Goal: Information Seeking & Learning: Learn about a topic

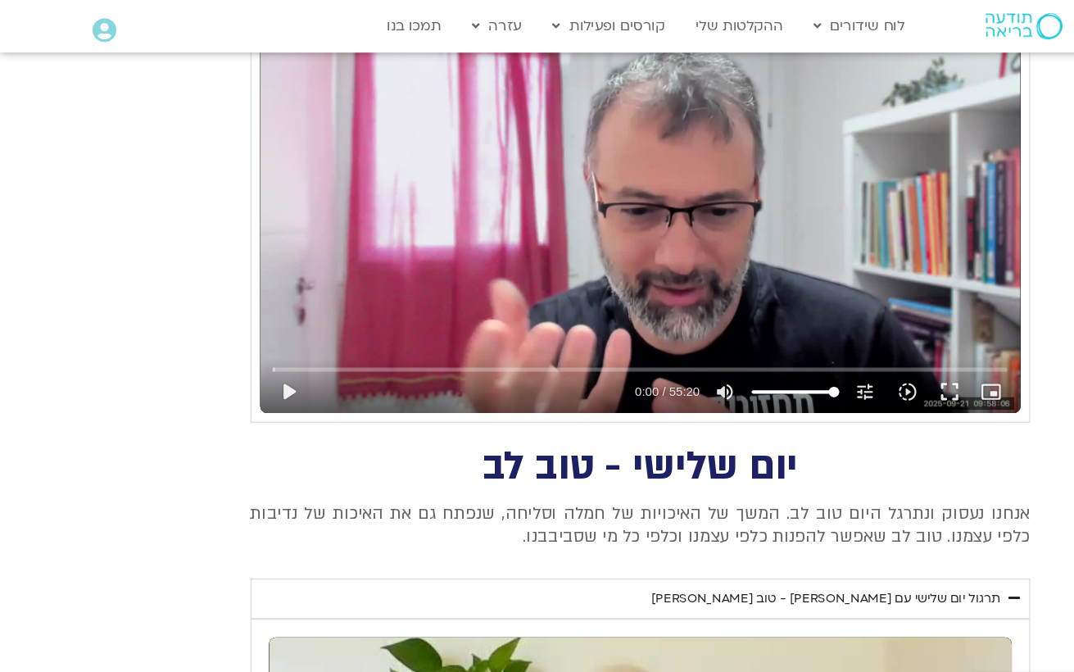
scroll to position [1269, 0]
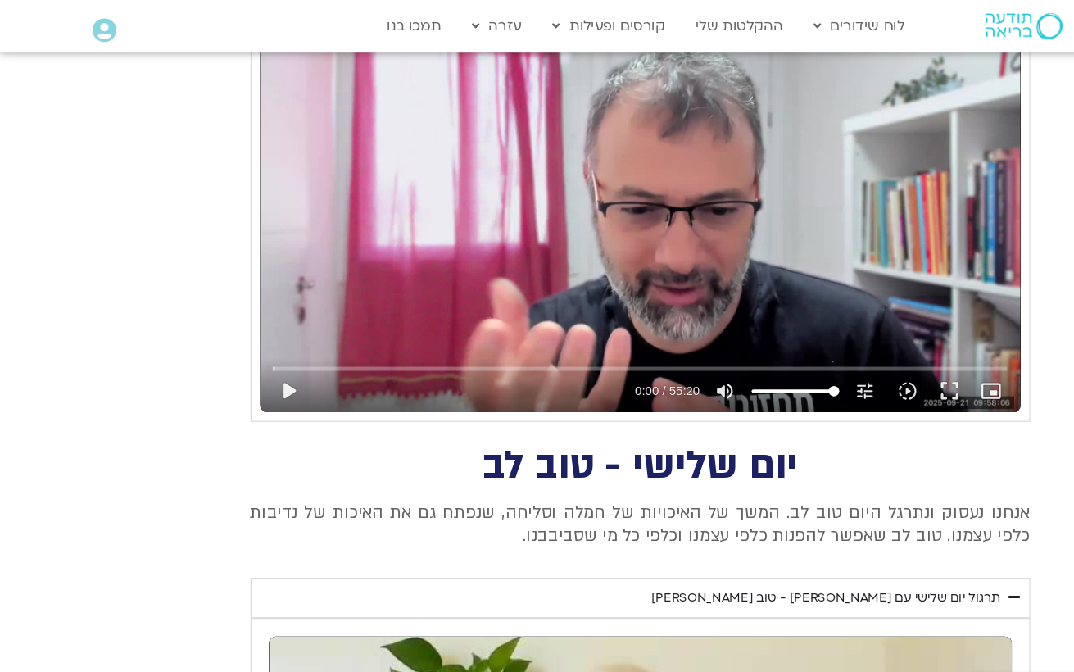
click at [279, 356] on button "play_arrow" at bounding box center [269, 365] width 39 height 39
type input "1377.76"
type input "0.0591950416564941"
type input "1377.76"
type input "0.184350624971557"
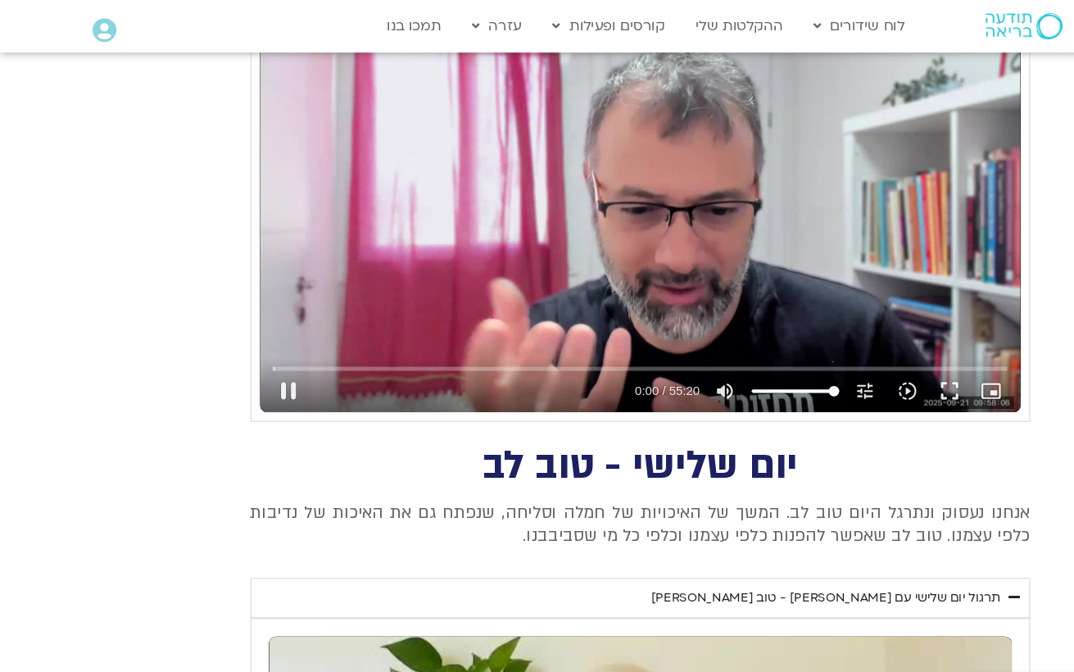
type input "1377.76"
type input "0.213448876329093"
type input "1377.76"
type input "0.338567043638188"
type input "1377.76"
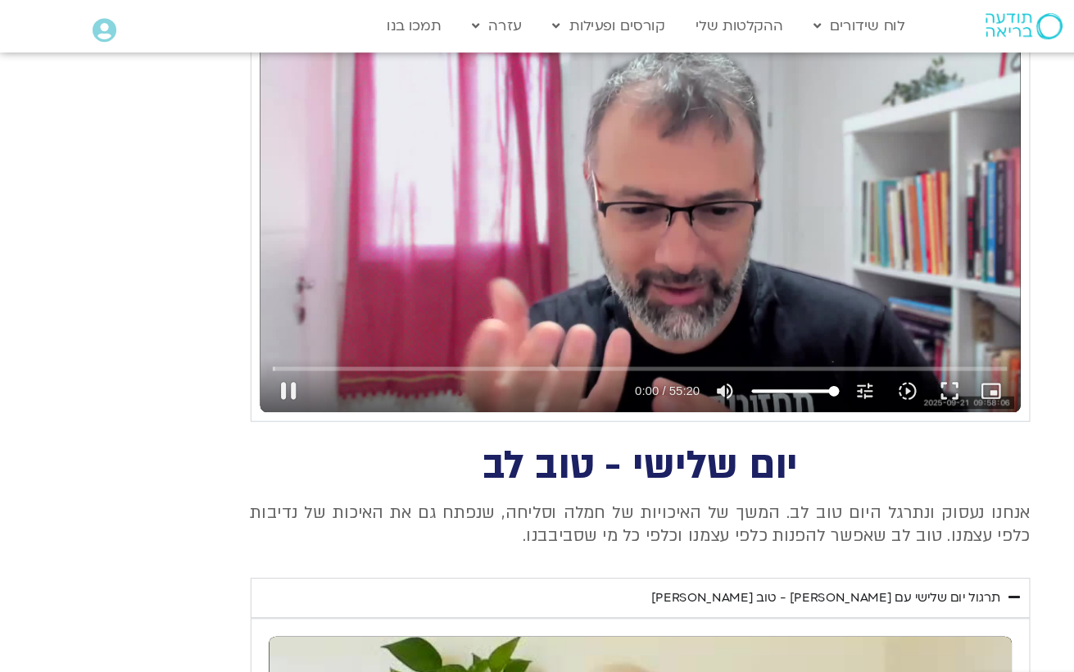
type input "0.464674460321981"
type input "1377.76"
type input "0.590066293043333"
type input "1377.76"
type input "0.715775209667461"
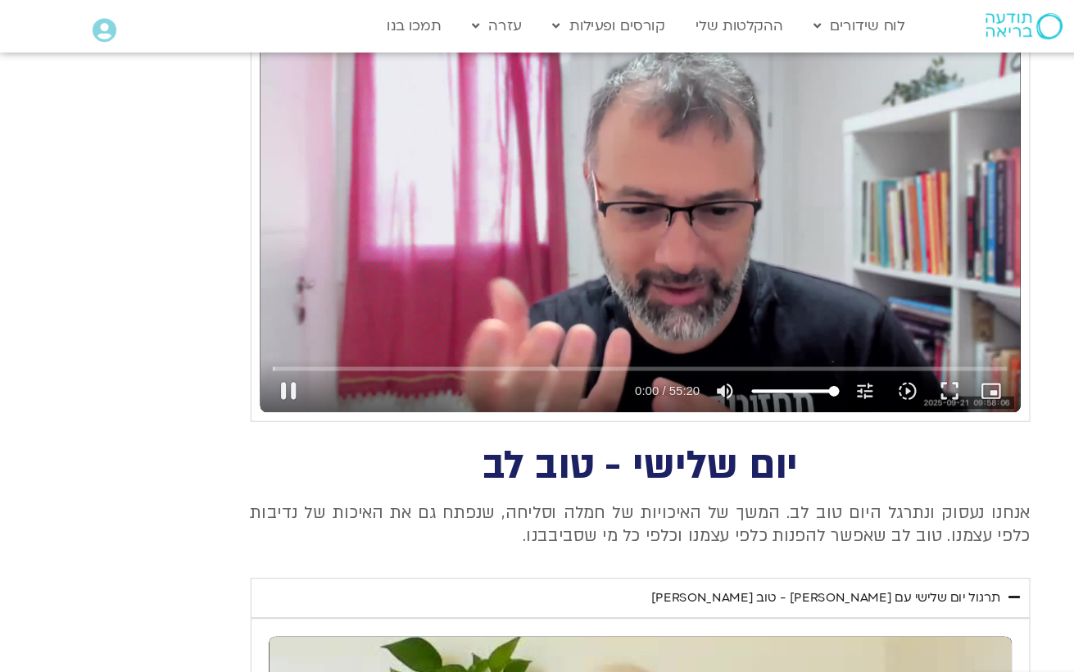
type input "1377.76"
type input "0.841232293331902"
type input "1377.76"
type input "0.911983253"
type input "1377.76"
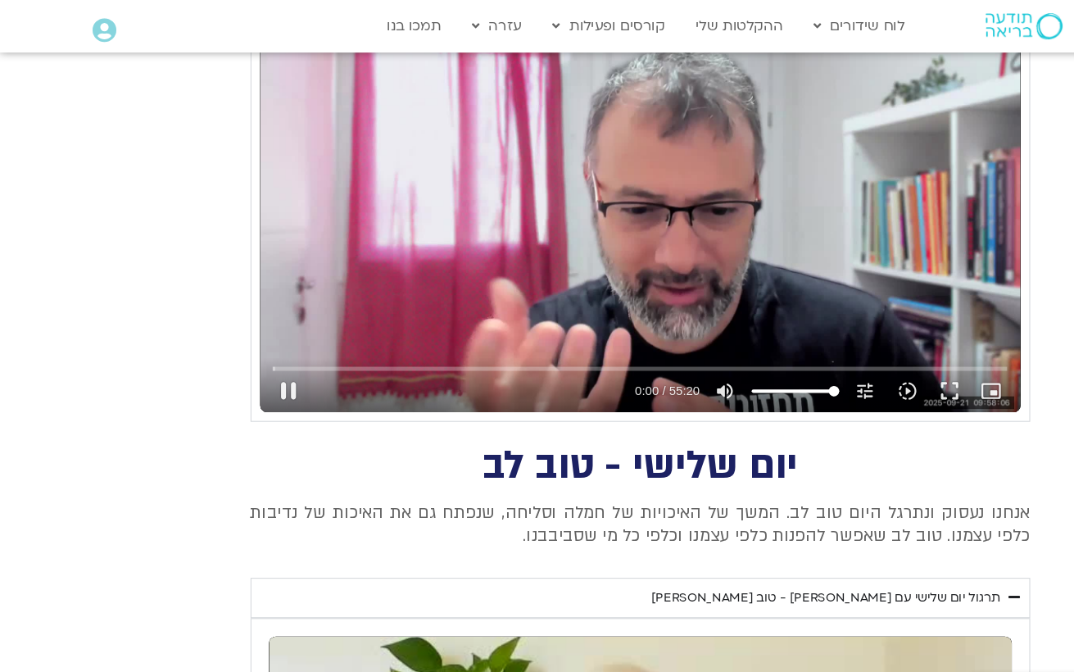
type input "1.21839799336584"
type input "1377.76"
type input "1.34361673797718"
type input "1377.76"
type input "1.468813023965"
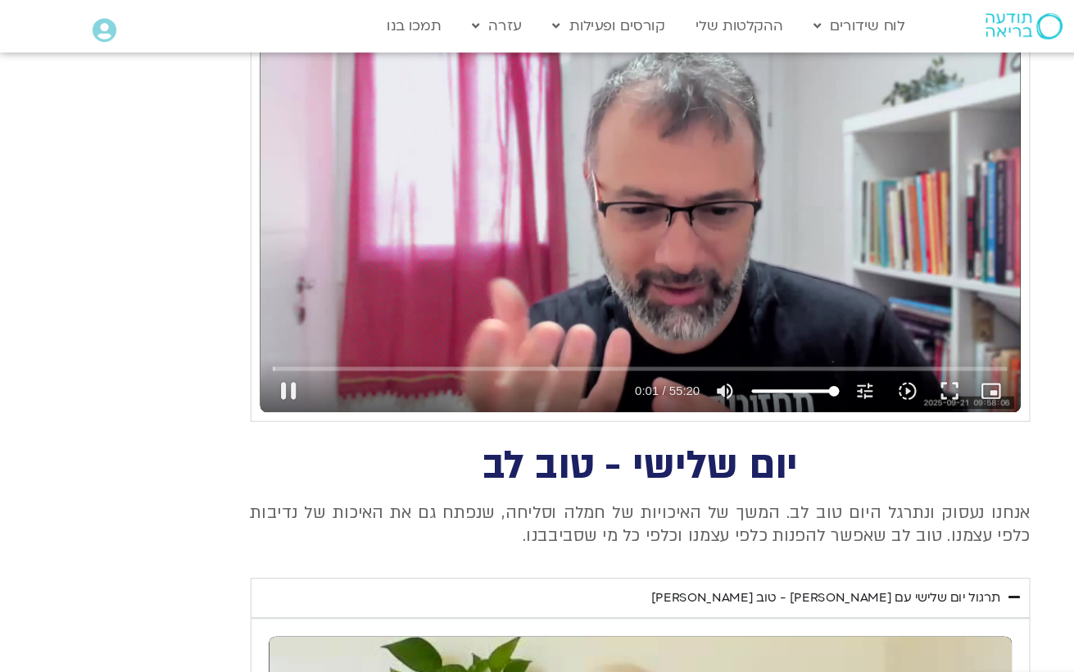
type input "1377.76"
type input "1.59447406036217"
type input "1377.76"
type input "1.71975763466251"
type input "1377.76"
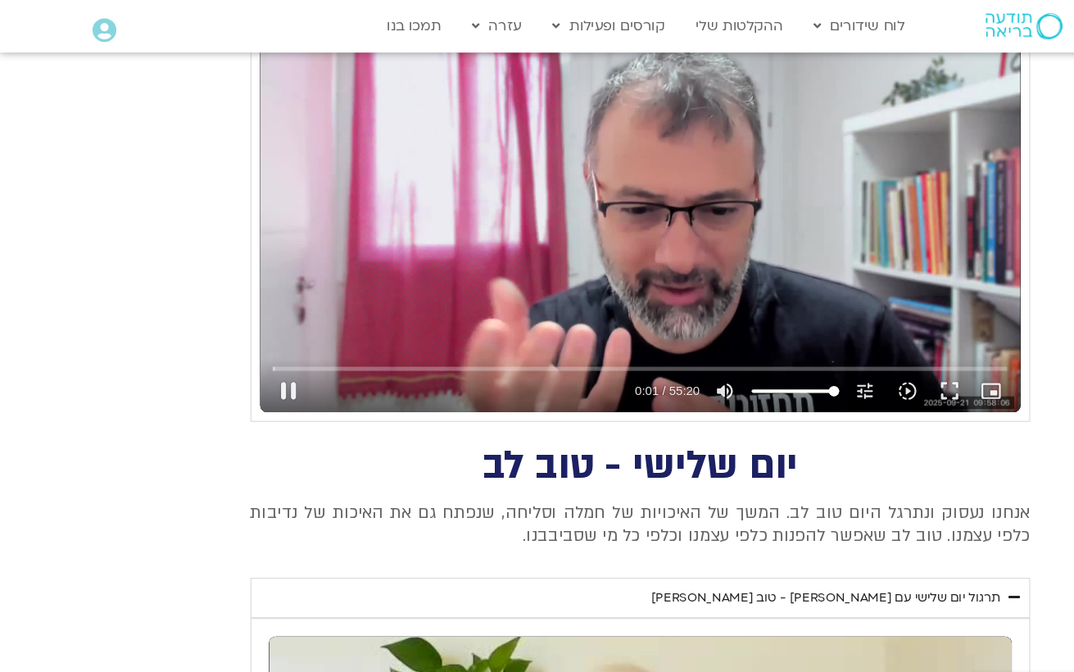
type input "1.84533625632241"
type input "1377.76"
type input "1.909505406"
type input "1377.76"
type input "2.0957208046906"
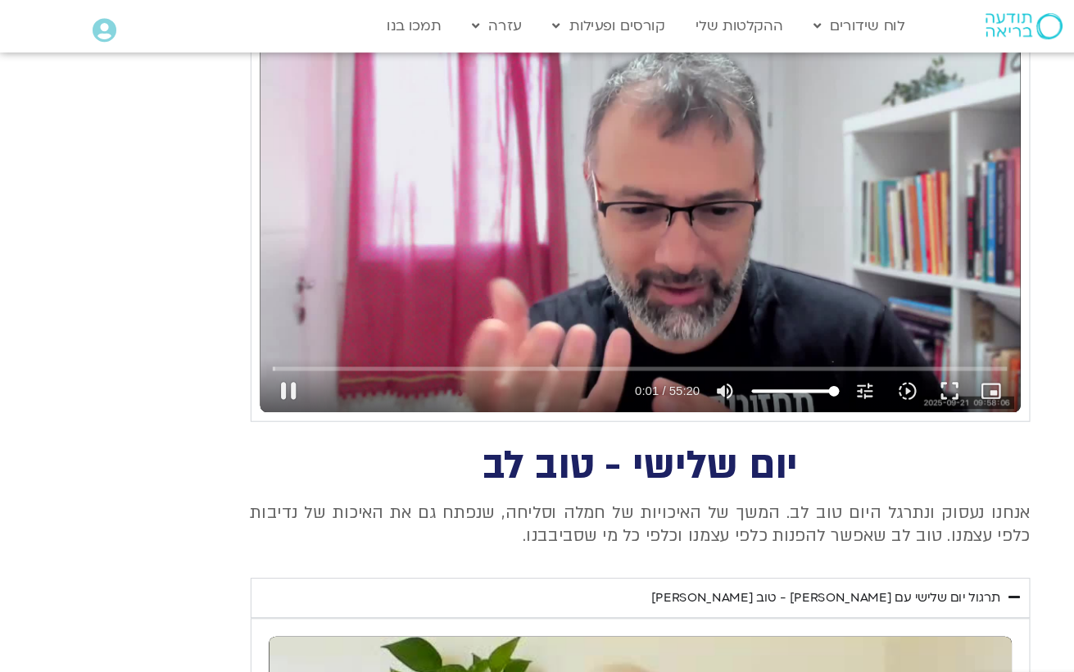
type input "1377.76"
type input "2.22100615297684"
type input "1377.76"
type input "2.34616891003313"
type input "1377.76"
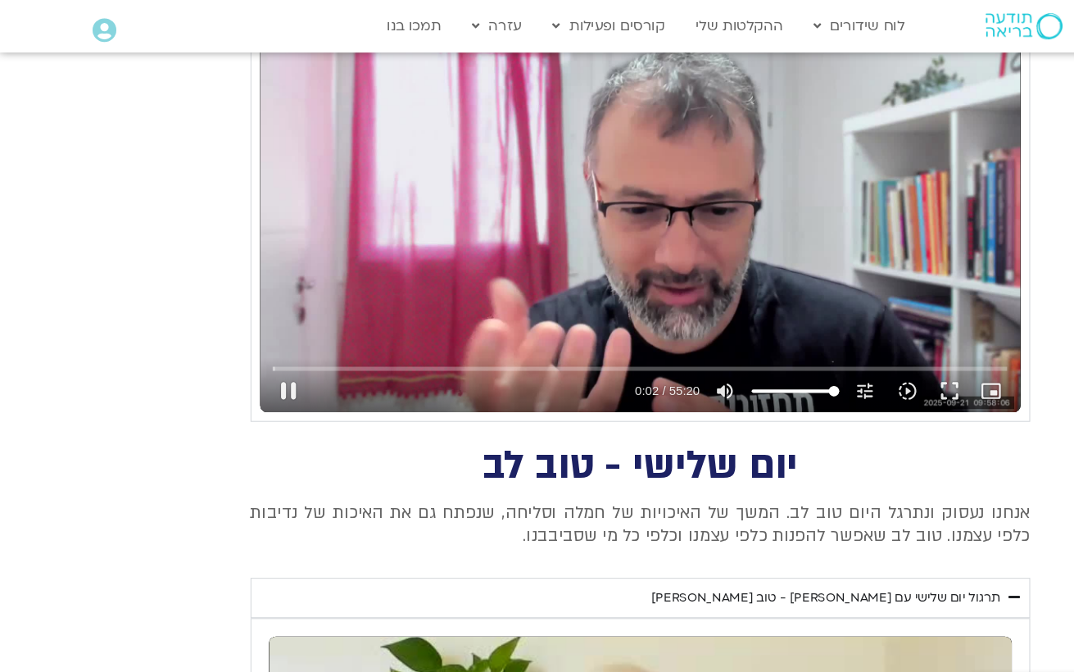
type input "2.47136158402173"
type input "1377.76"
type input "2.59711775896144"
type input "1377.76"
type input "2.72255435501074"
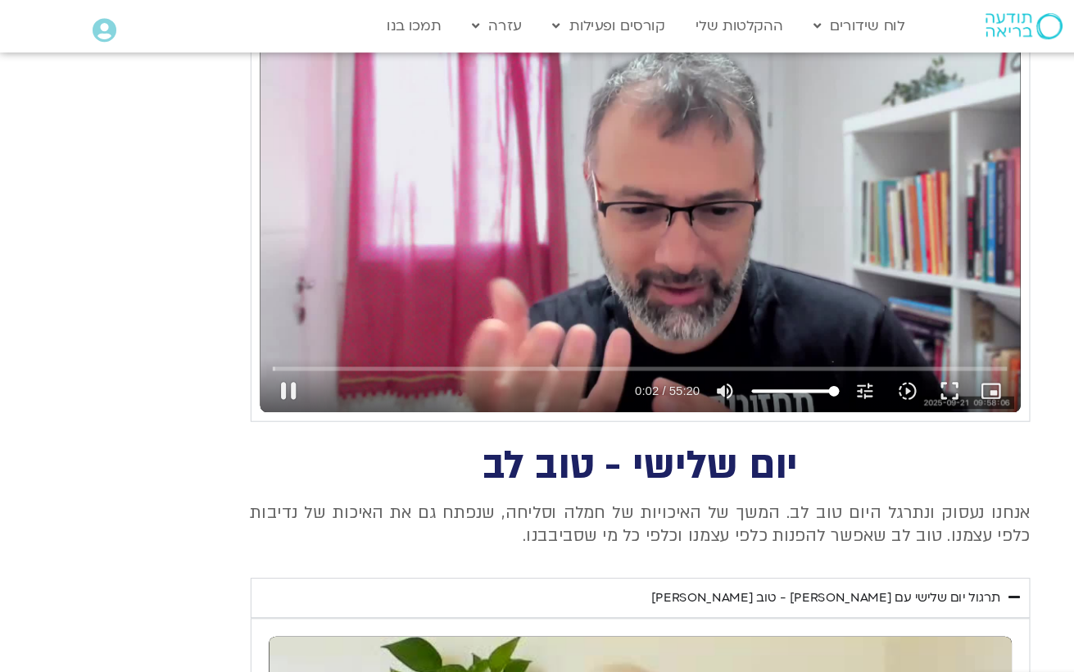
type input "1377.76"
type input "2.8481784463087"
type input "1377.76"
type input "2.907625778"
type input "1377.76"
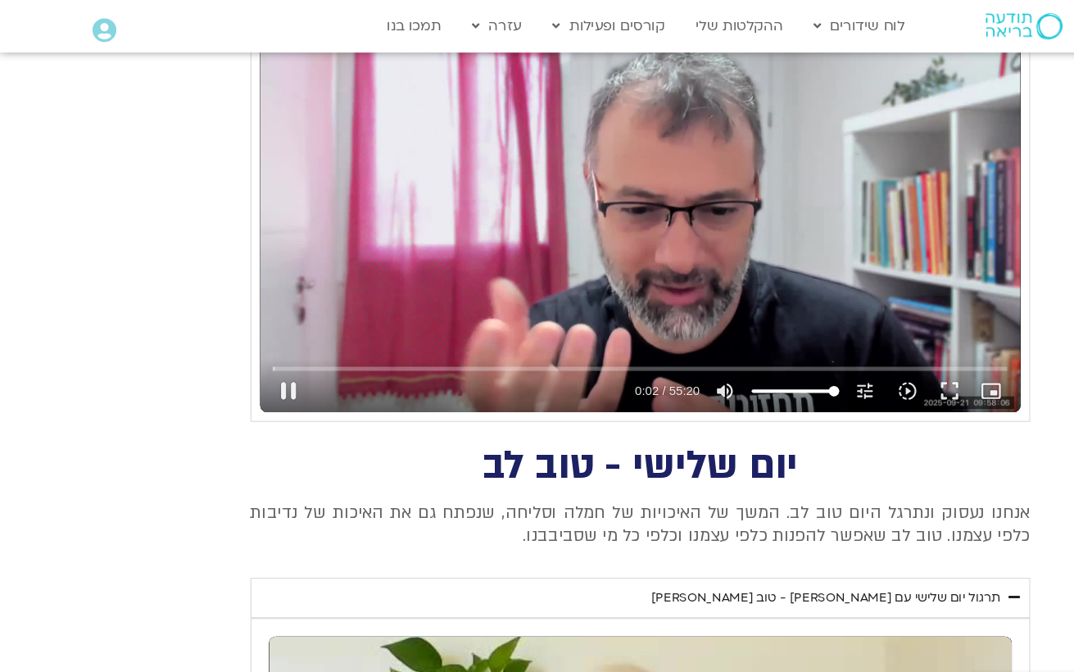
type input "3.0993589136608"
type input "1377.76"
type input "3.22504140596768"
type input "1377.76"
type input "3.35032979864042"
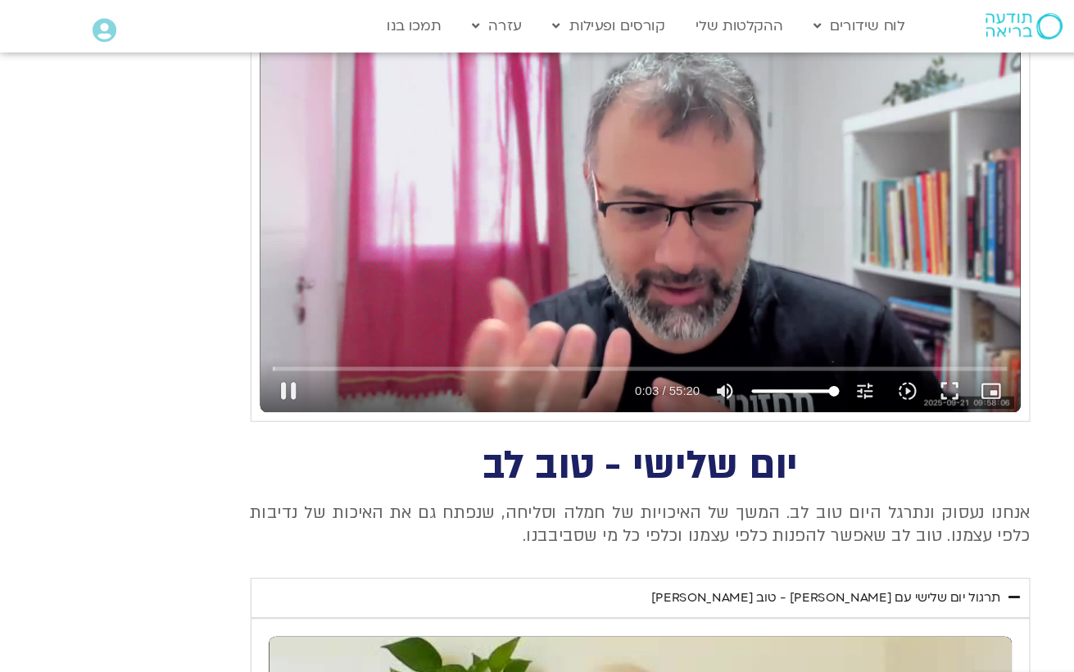
type input "1377.76"
type input "3.47562140133026"
type input "1377.76"
type input "3.60408472764047"
type input "1377.76"
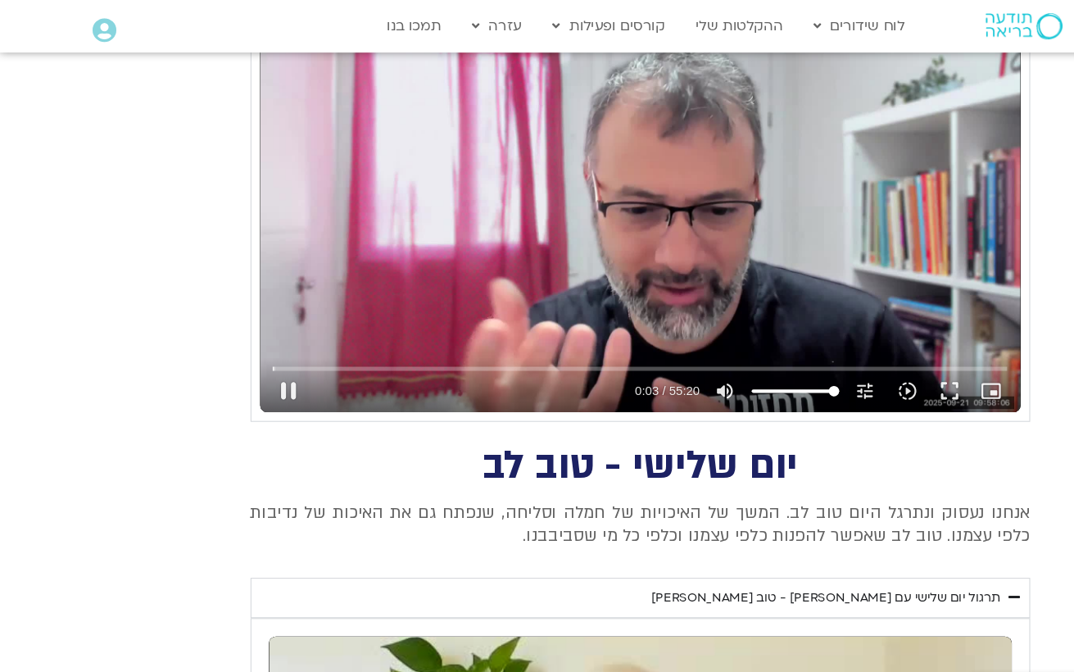
type input "3.72952728664731"
type input "1377.76"
type input "3.85460380430012"
type input "1377.76"
type input "3.907685531"
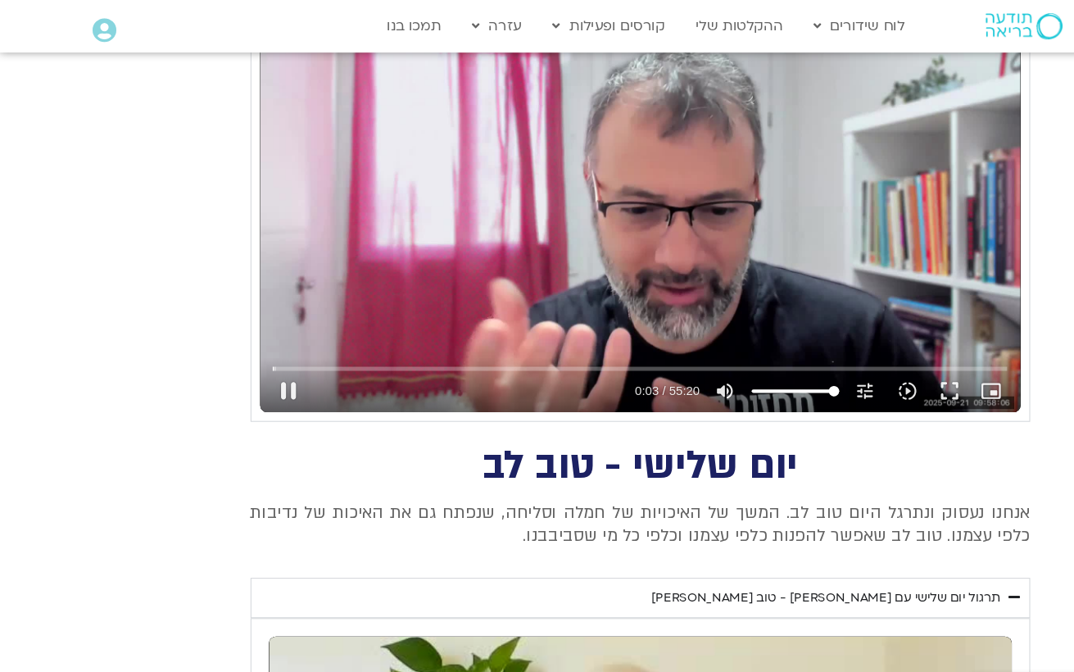
type input "1377.76"
type input "4.10494181832011"
type input "1377.76"
type input "4.23063247071341"
type input "1377.76"
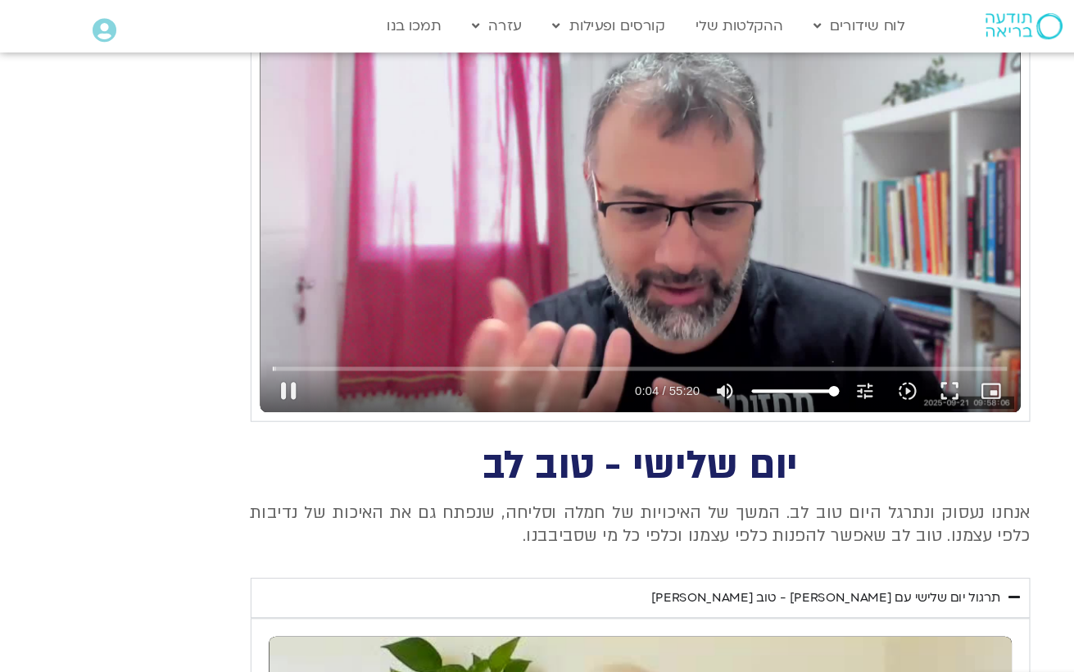
type input "4.35579474269376"
type input "1377.76"
type input "4.48108914232308"
type input "1377.76"
type input "4.60629910769375"
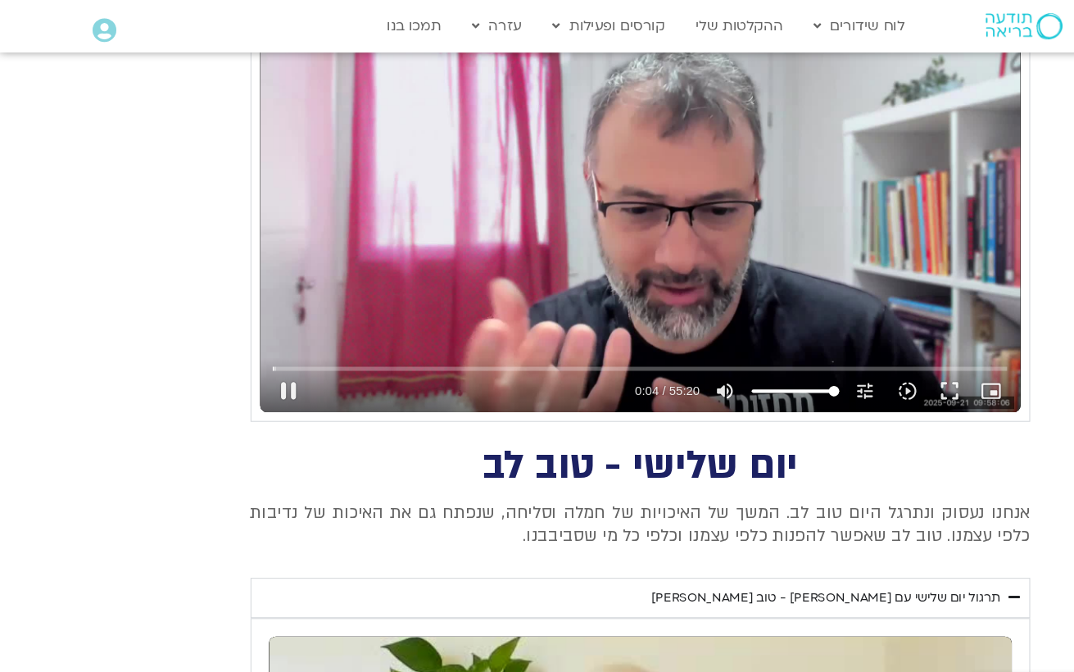
type input "1377.76"
type input "4.73161958901857"
type input "1377.76"
type input "4.8569433220102"
type input "1377.76"
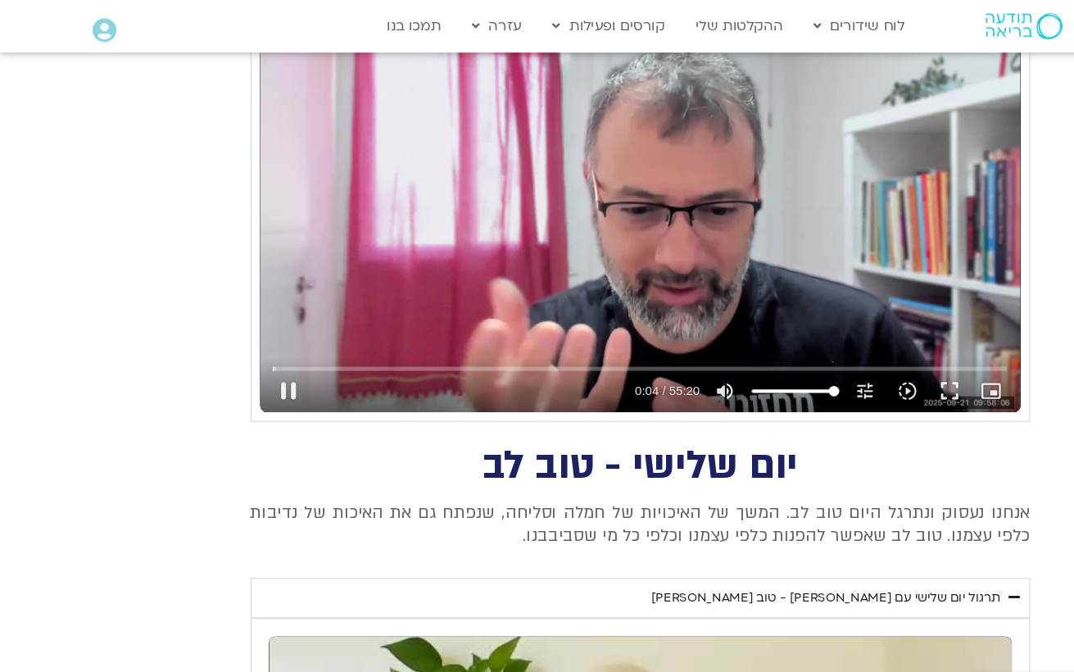
type input "4.909119457"
type input "1377.76"
type input "5.10751495366332"
type input "1377.76"
type input "5.2338638123017"
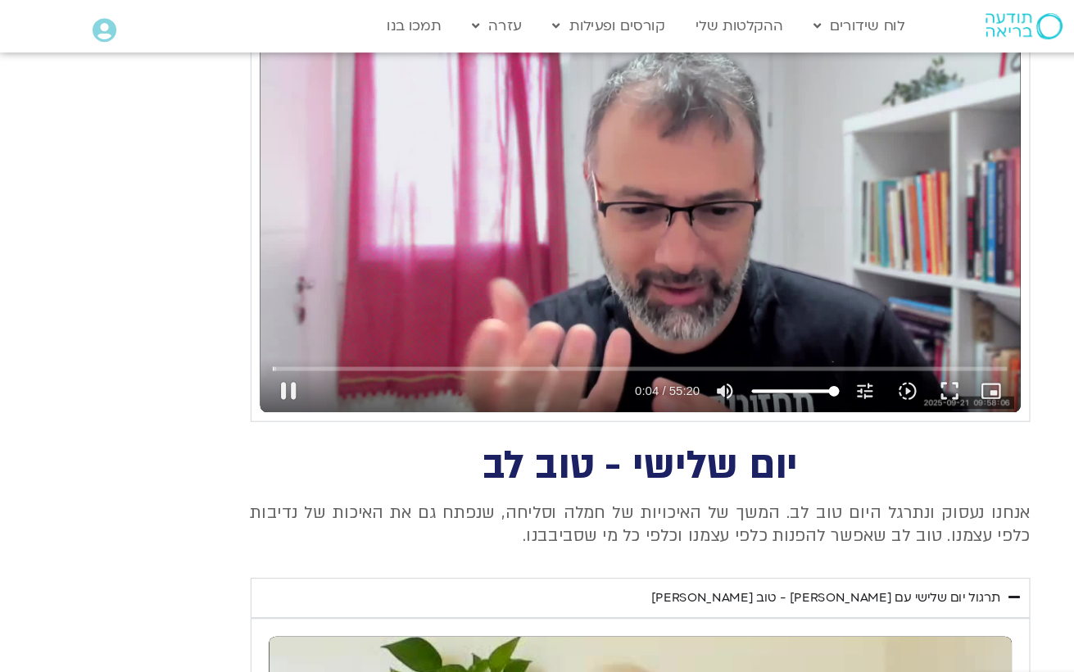
type input "1377.76"
type input "5.35936604466025"
type input "1377.76"
type input "5.48507886033717"
type input "1377.76"
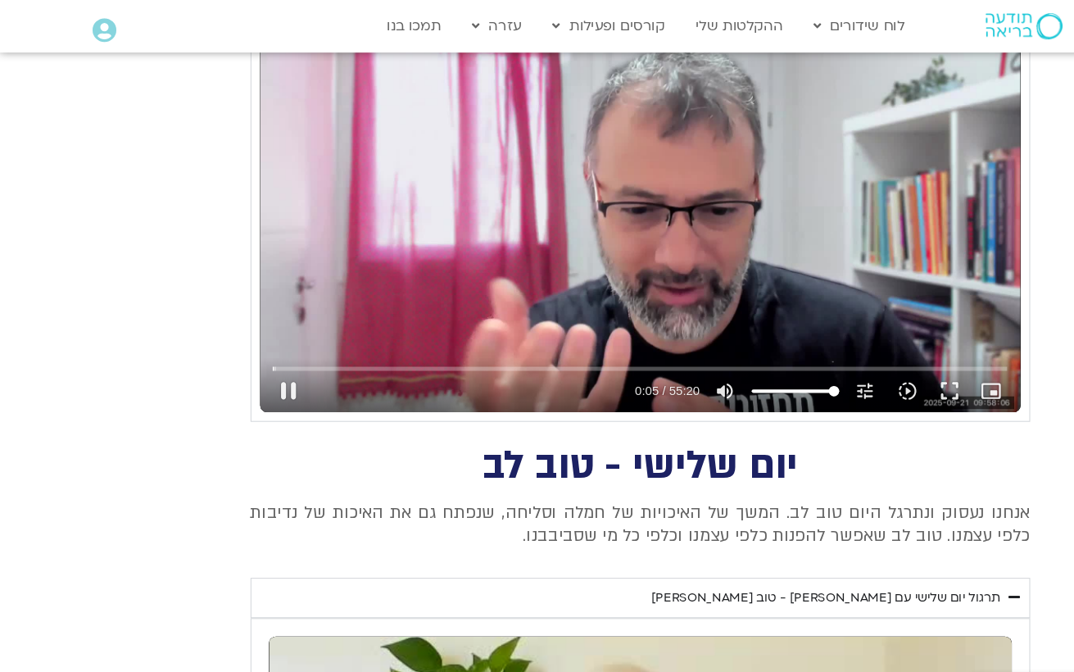
type input "5.61043370301147"
type input "1377.76"
type input "5.73562922761445"
type input "1377.76"
type input "5.86154012830394"
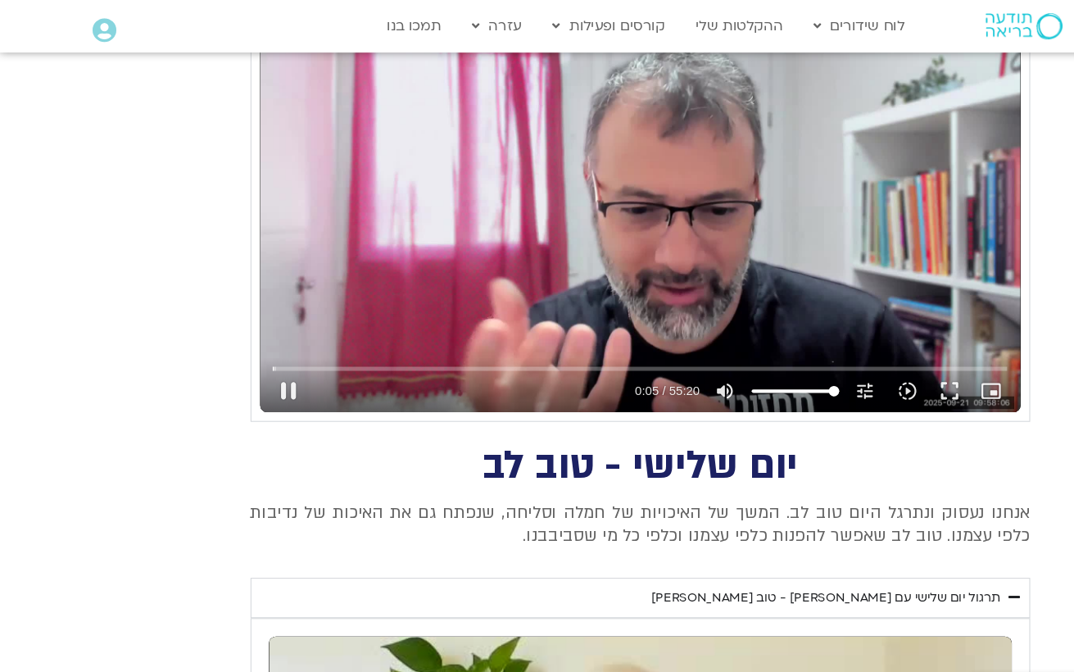
type input "1377.76"
type input "5.913027226"
type input "1377.76"
type input "6.11182454364776"
type input "1377.76"
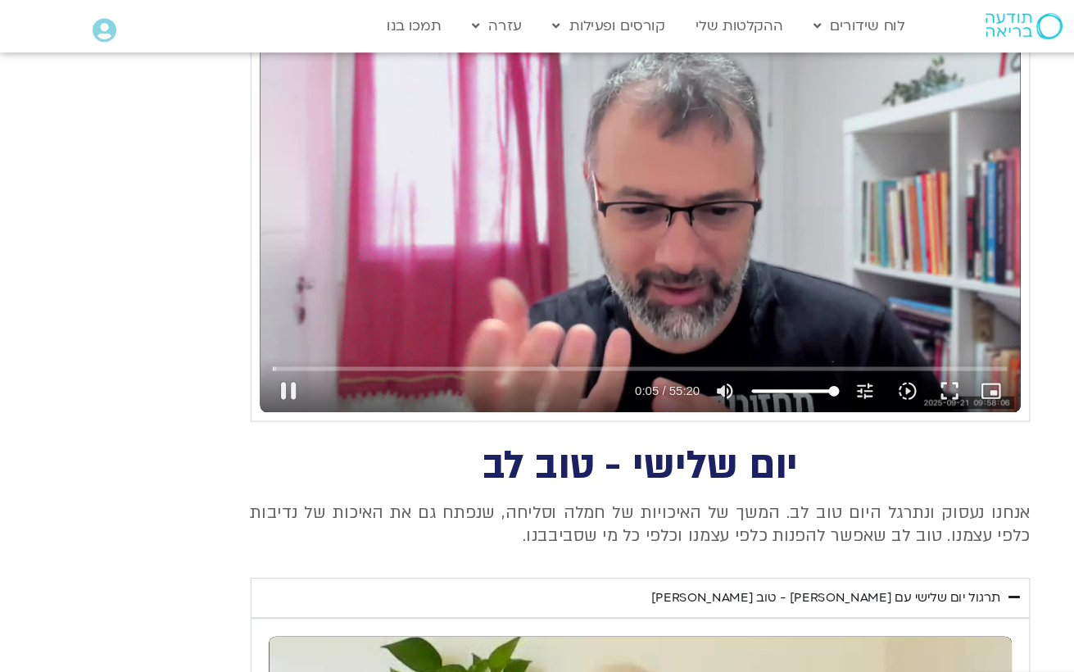
type input "6.2368889400053"
type input "1377.76"
type input "6.36269387802821"
type input "1377.76"
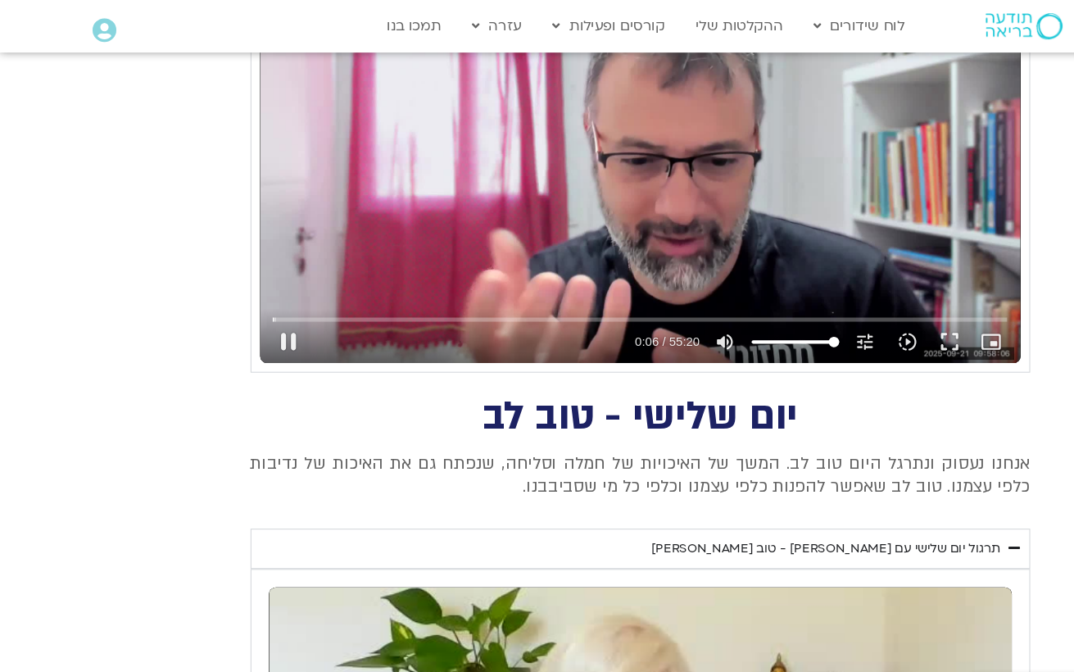
type input "6.48778157196727"
type input "1377.76"
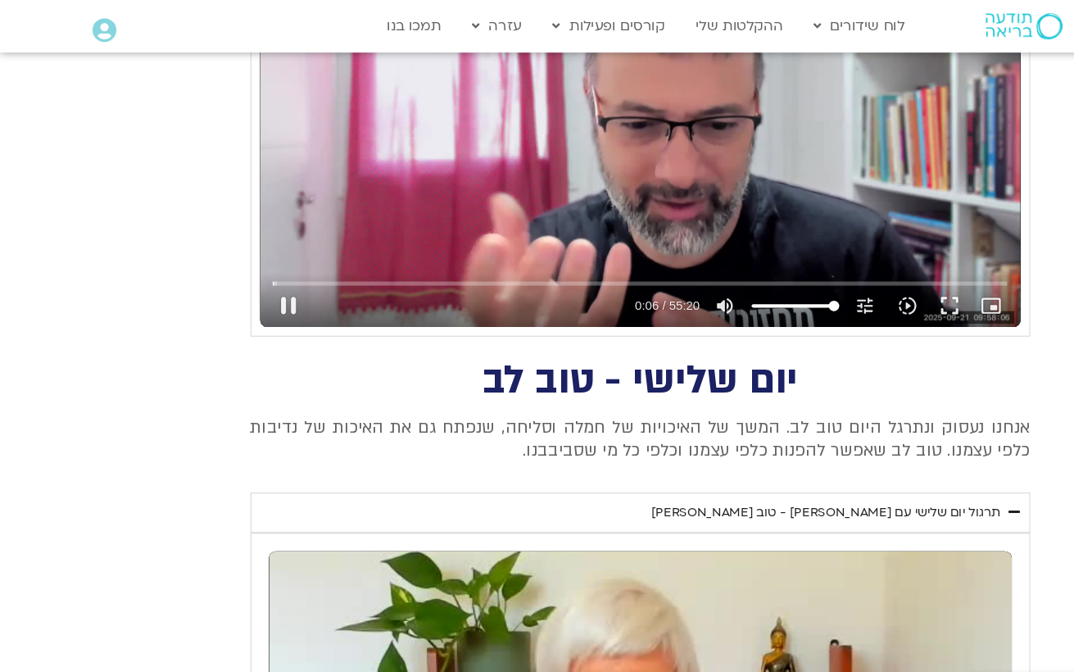
type input "6.61302236299994"
type input "1377.76"
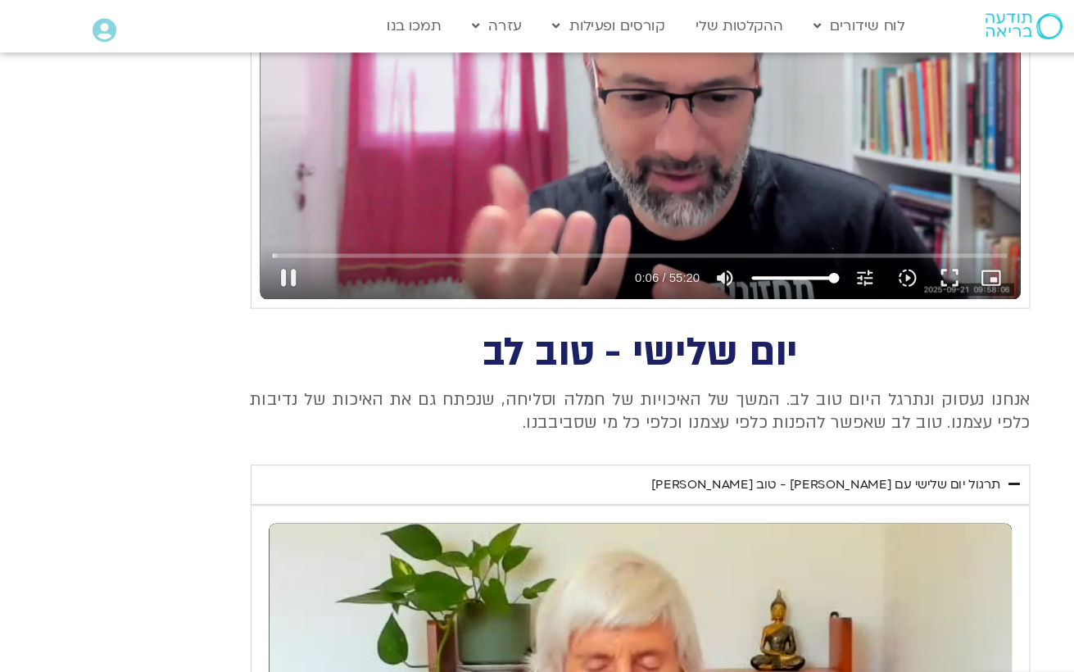
type input "6.73809417770664"
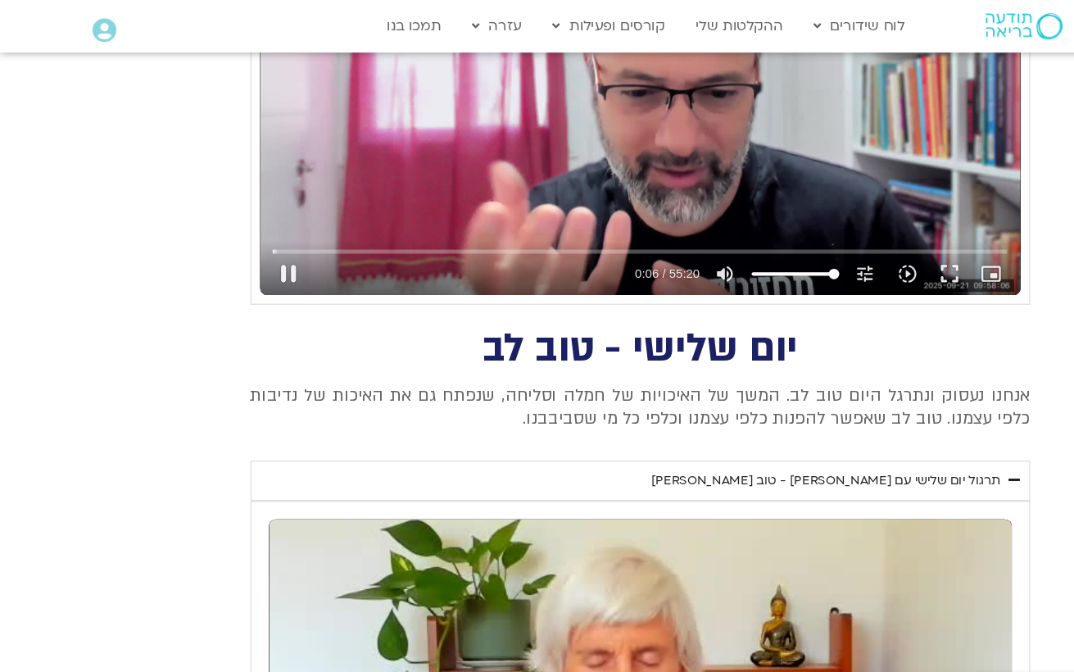
type input "1377.76"
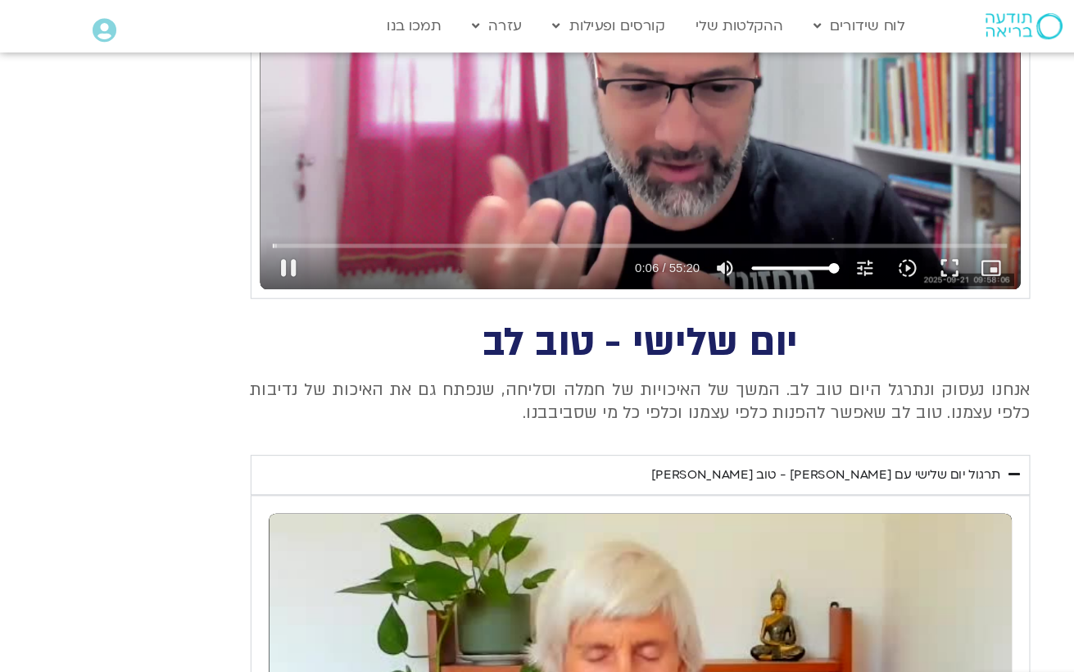
type input "6.86400636533594"
type input "1377.76"
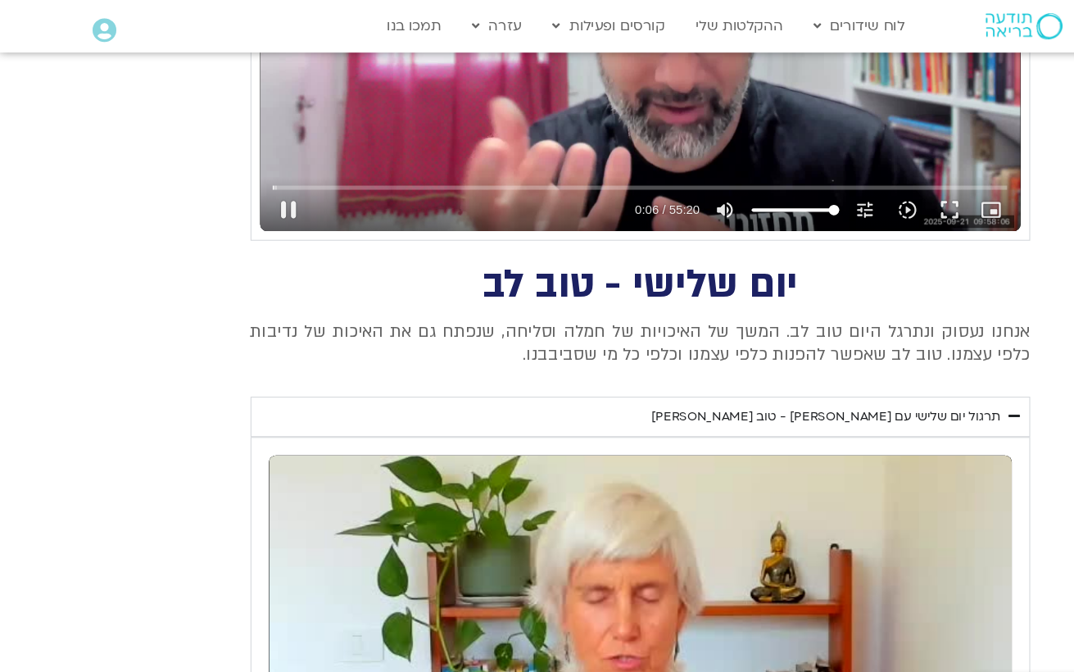
type input "6.907730317"
type input "1377.76"
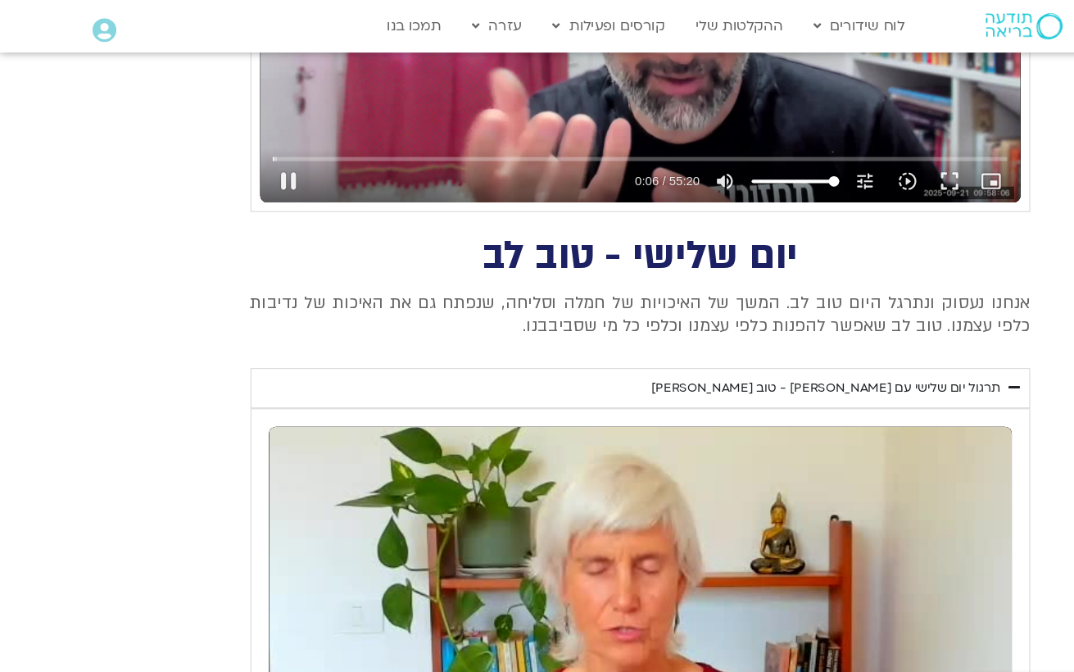
type input "7.11458908301992"
type input "1377.76"
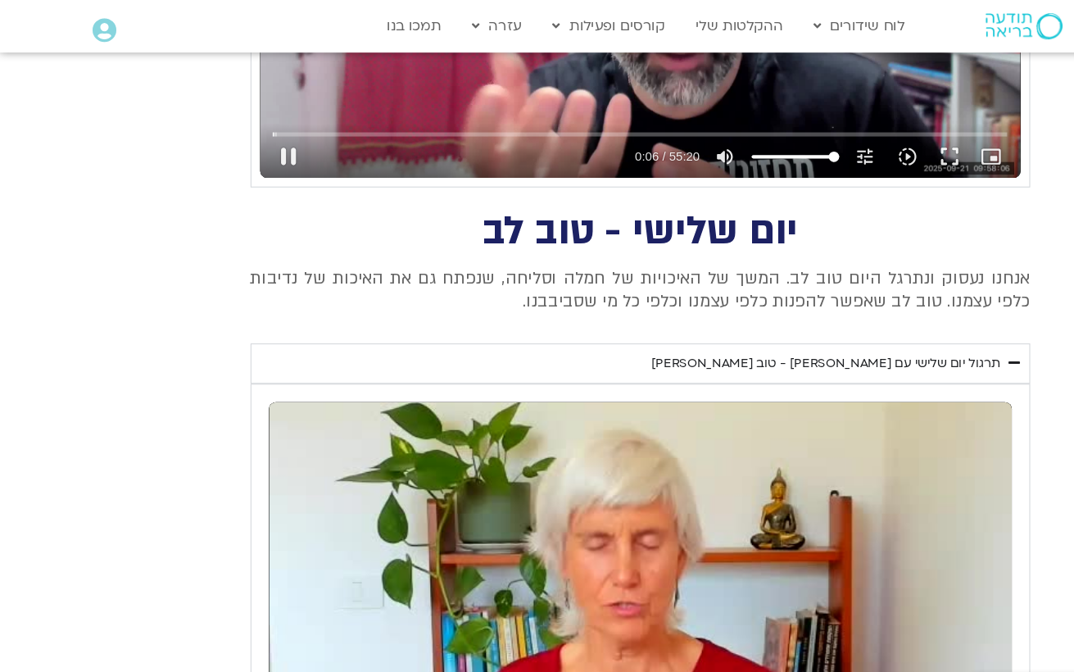
type input "7.24007474236469"
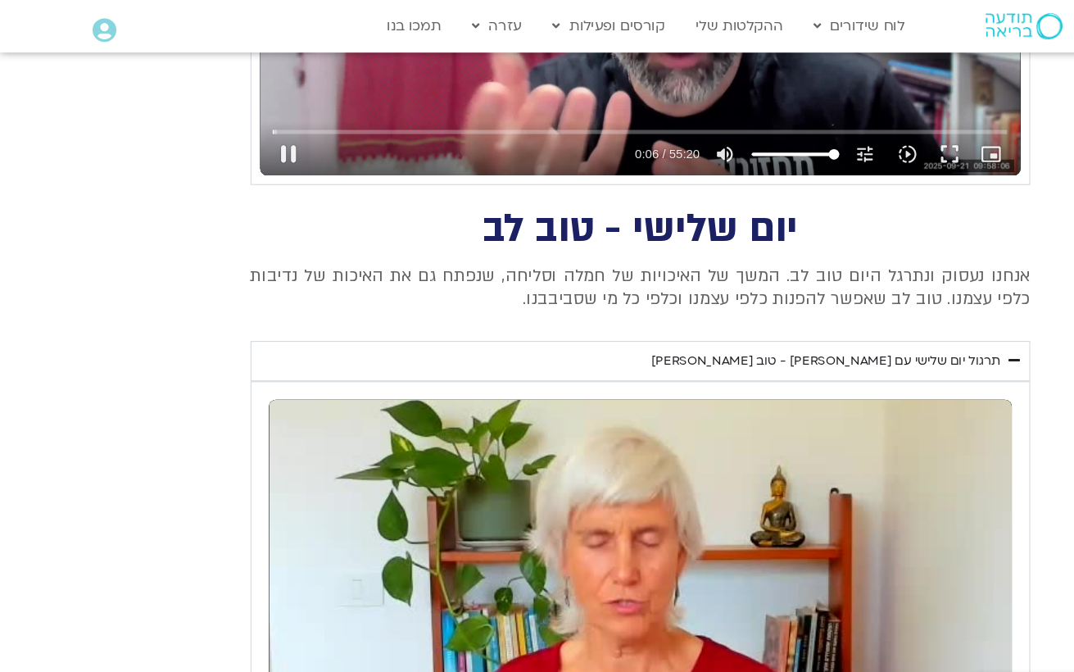
type input "1377.76"
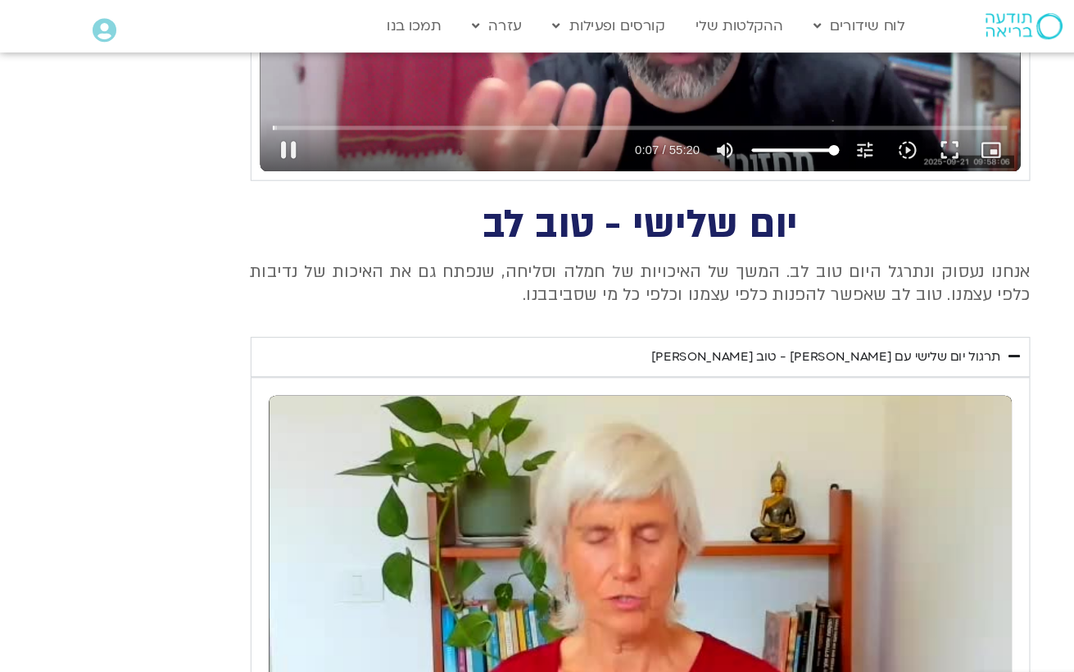
type input "7.36519131737471"
type input "1377.76"
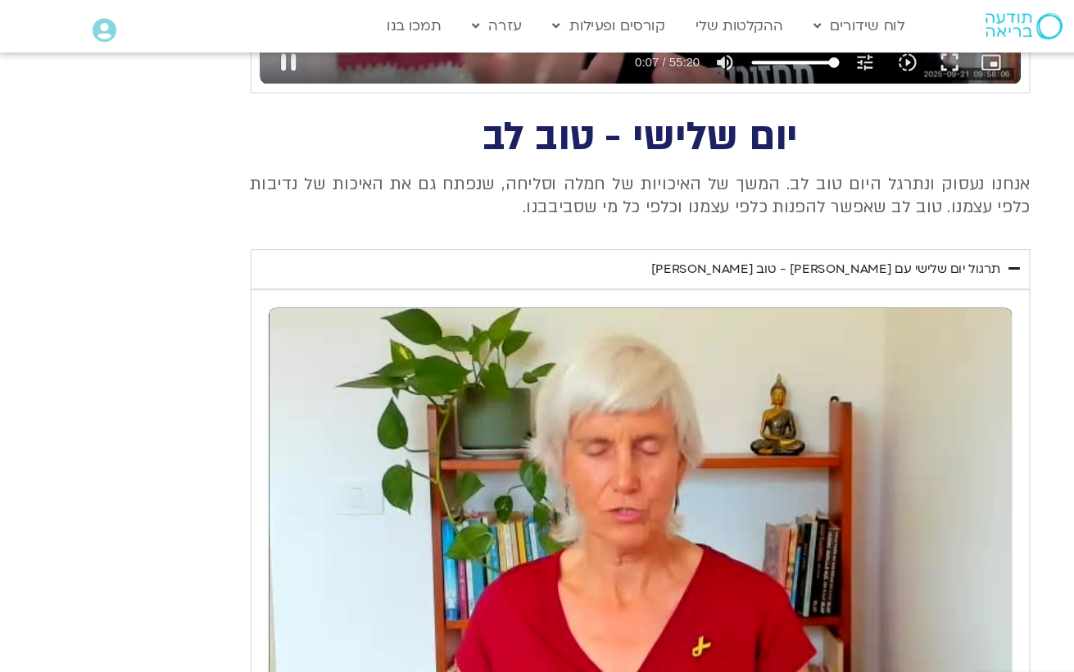
type input "7.4902608469858"
type input "1377.76"
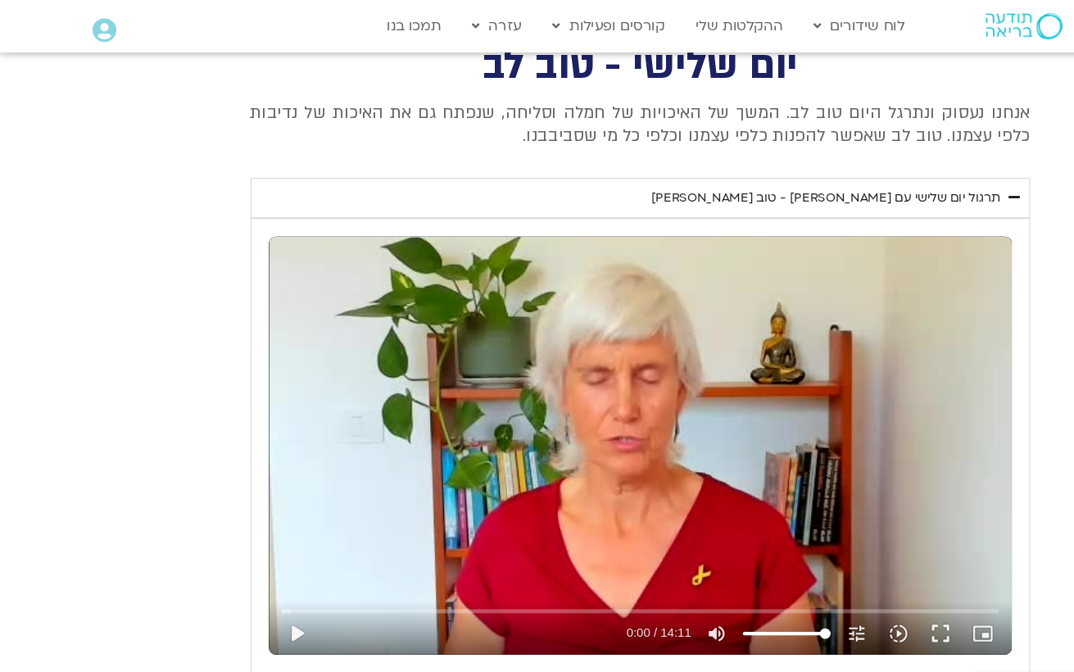
type input "7.61598507934858"
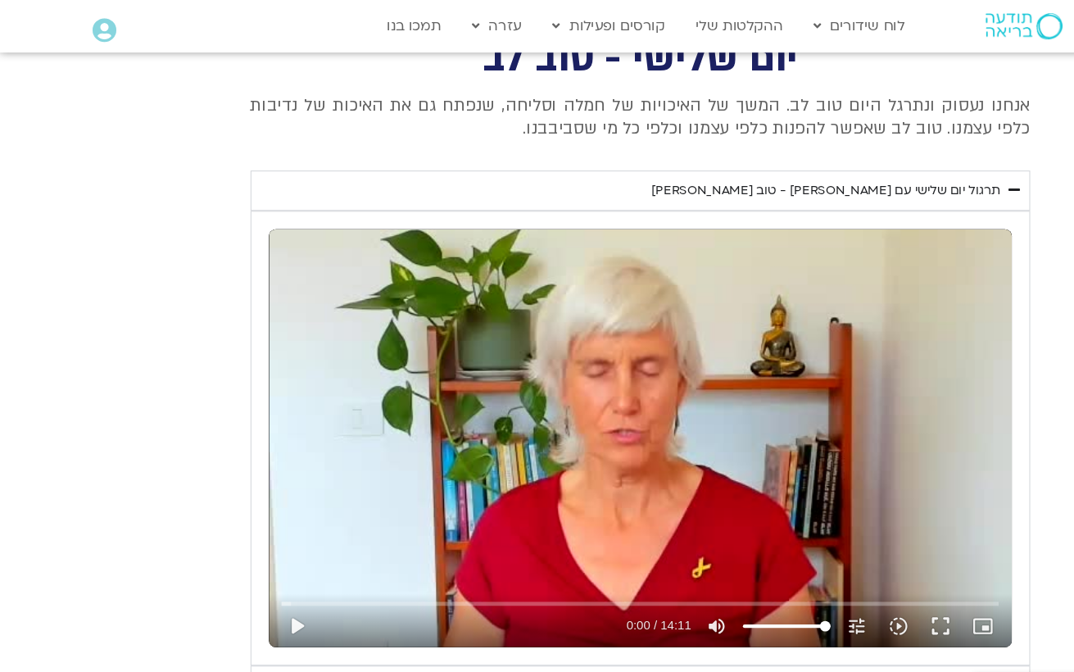
type input "1377.76"
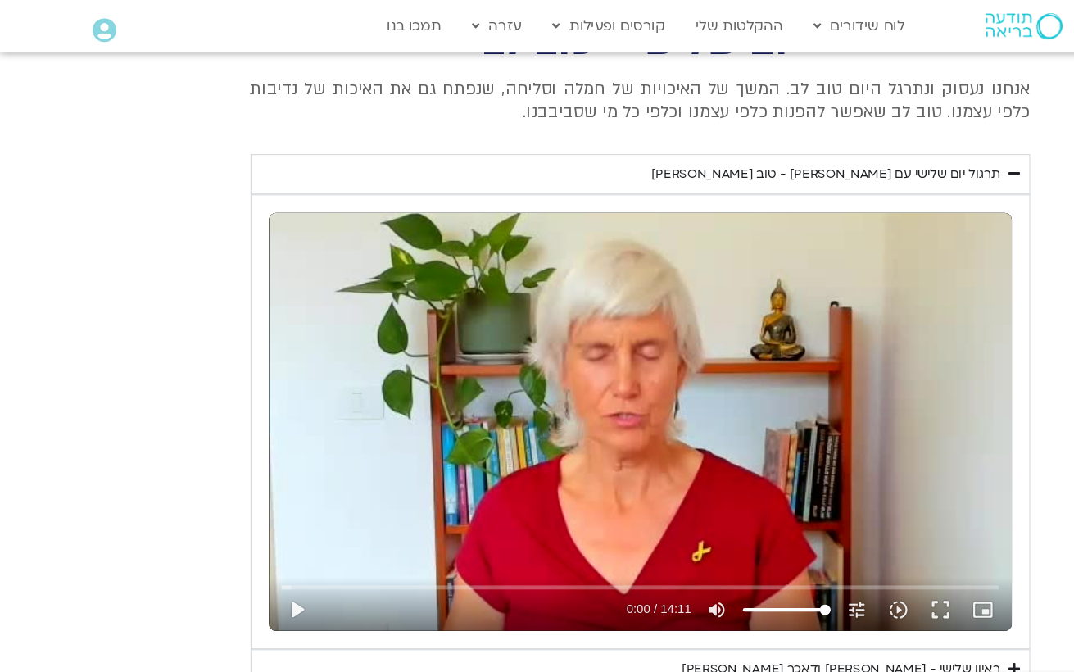
type input "7.74163807200753"
type input "1377.76"
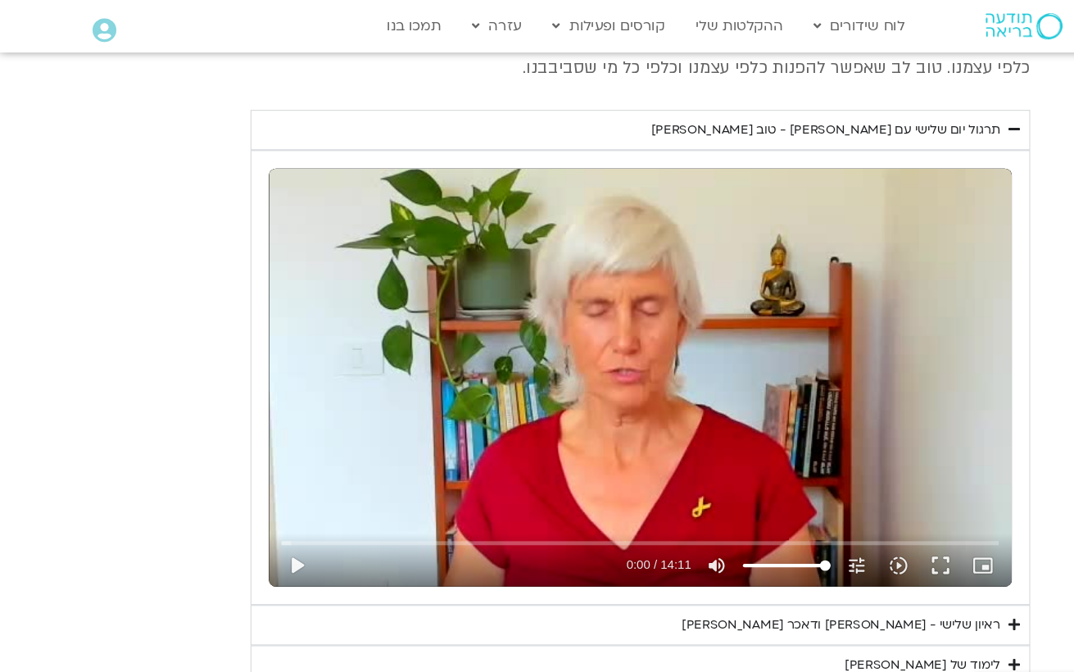
type input "7.86717543738761"
type input "1377.76"
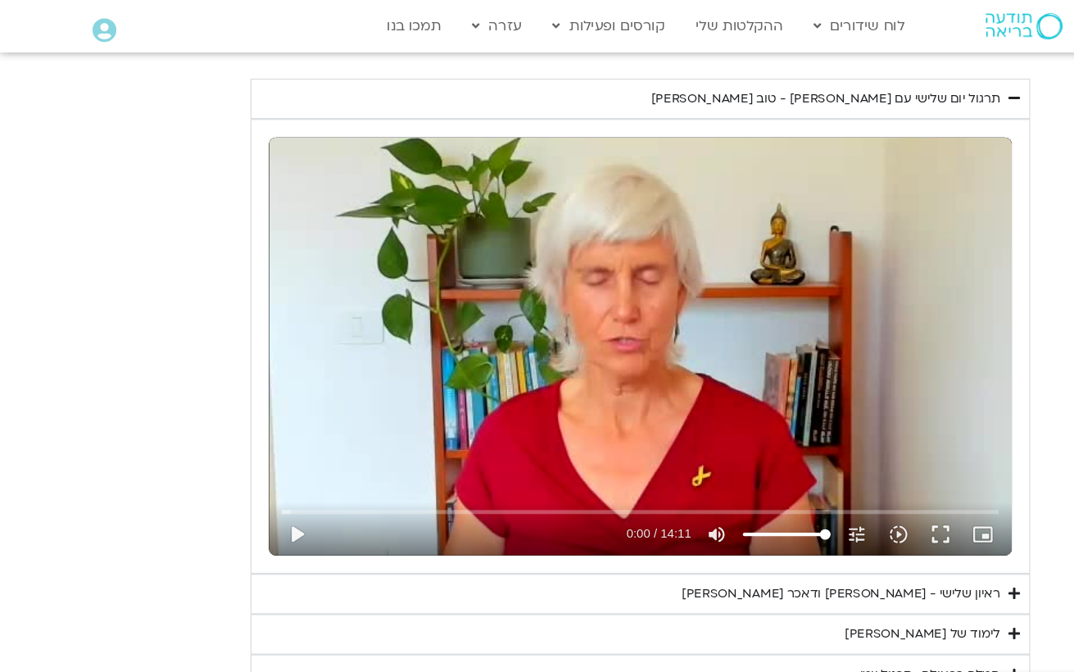
type input "7.907781906"
type input "1377.76"
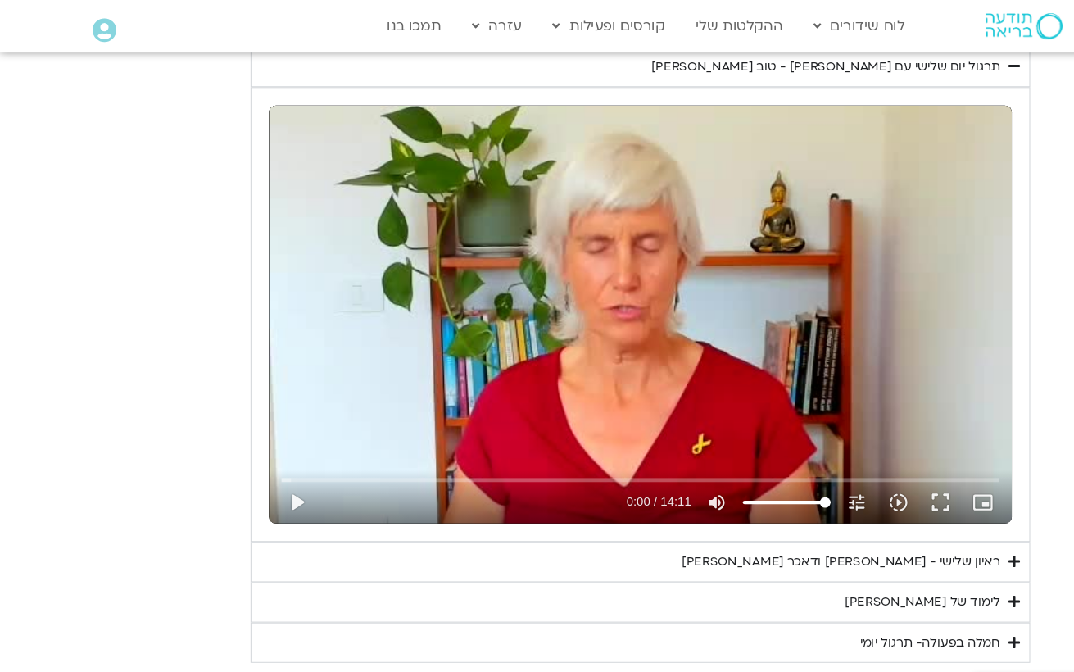
type input "8.11787026564602"
type input "1377.76"
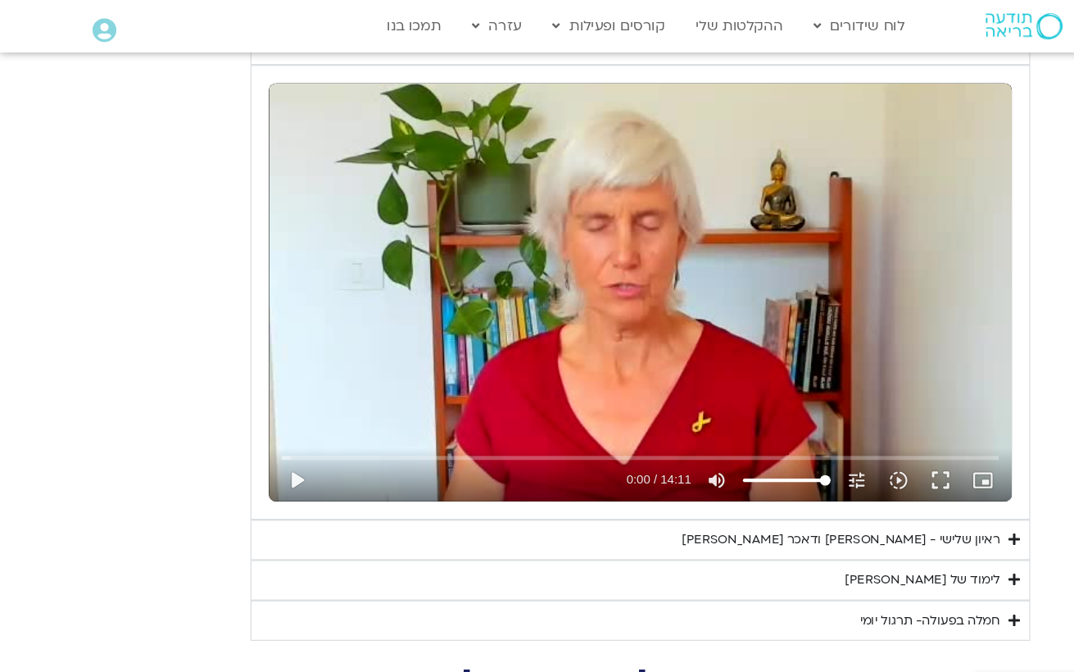
type input "8.24310552398879"
type input "1377.76"
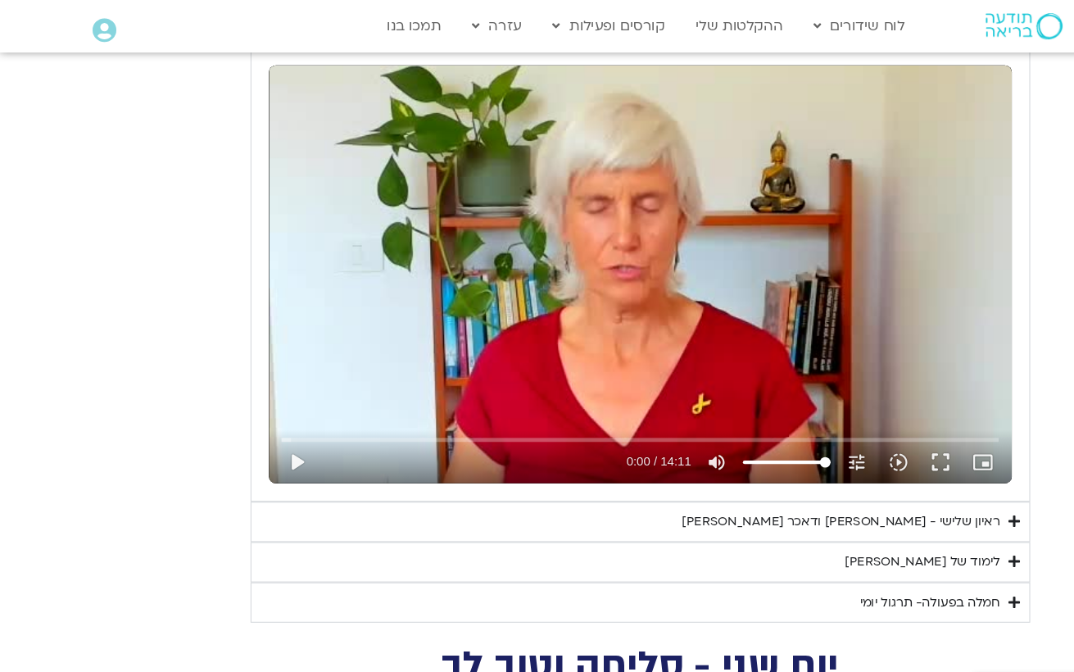
type input "8.36876978069225"
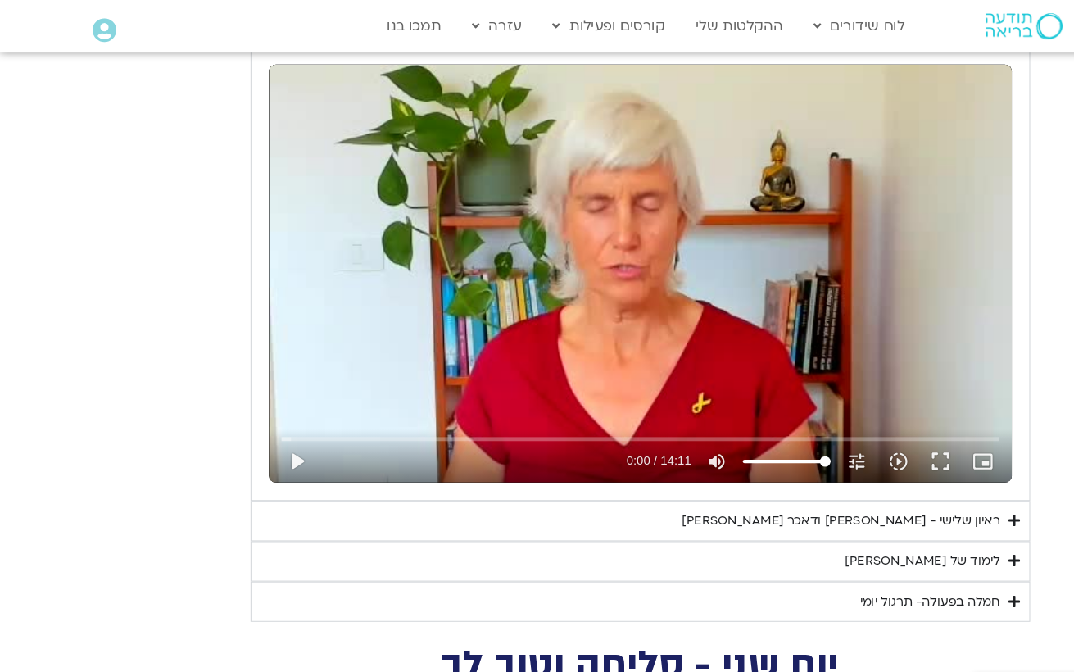
type input "1377.76"
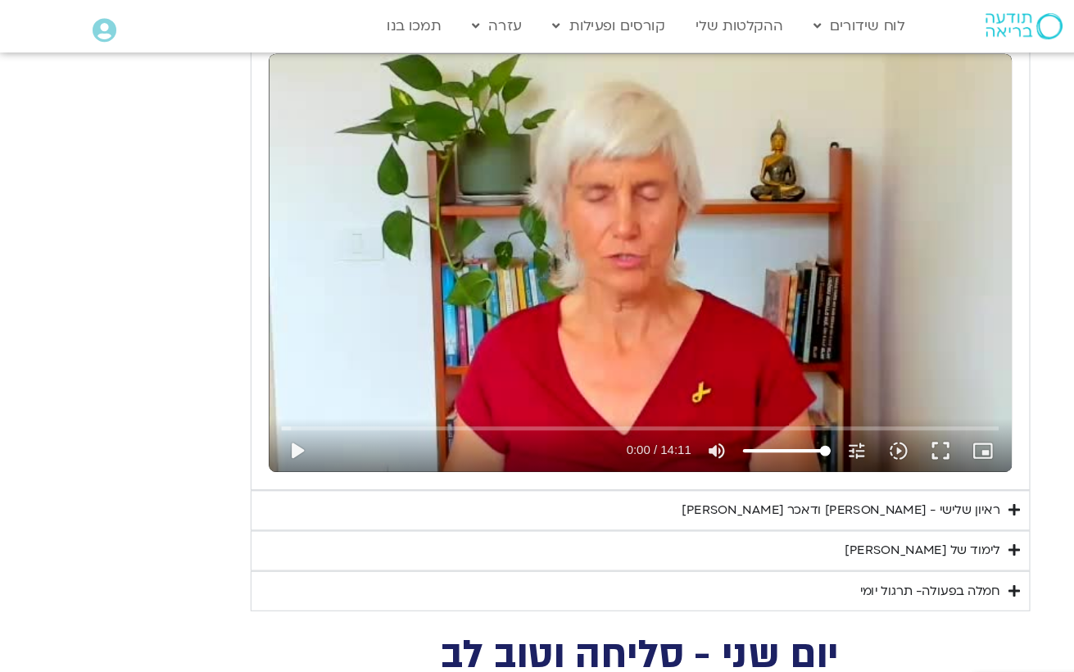
type input "8.49390716263275"
type input "1377.76"
type input "8.61906788467447"
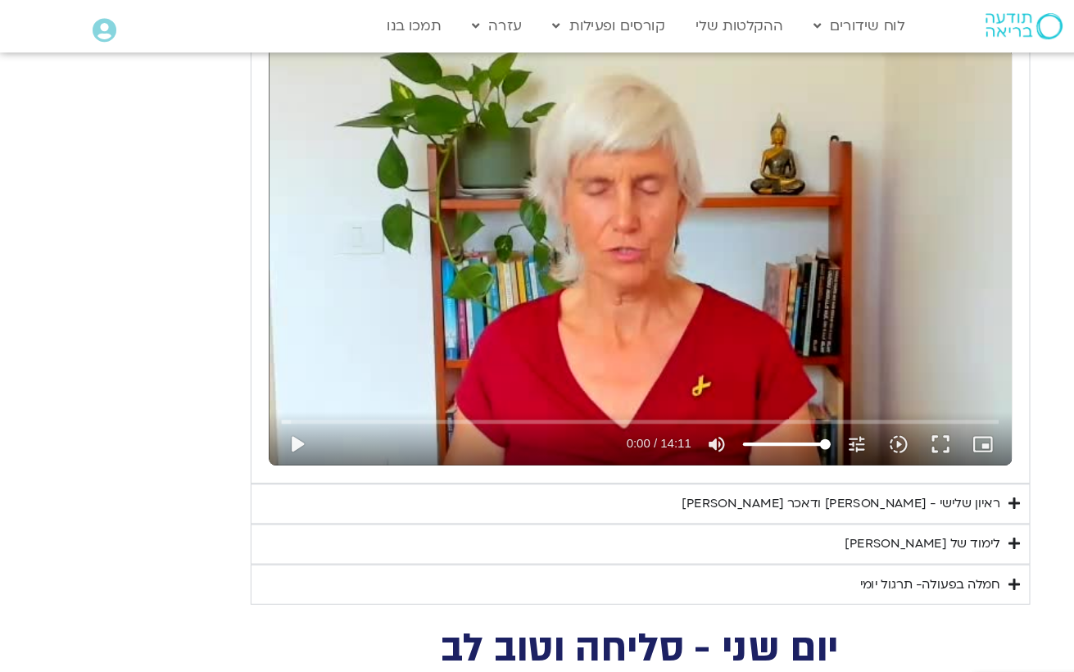
type input "1377.76"
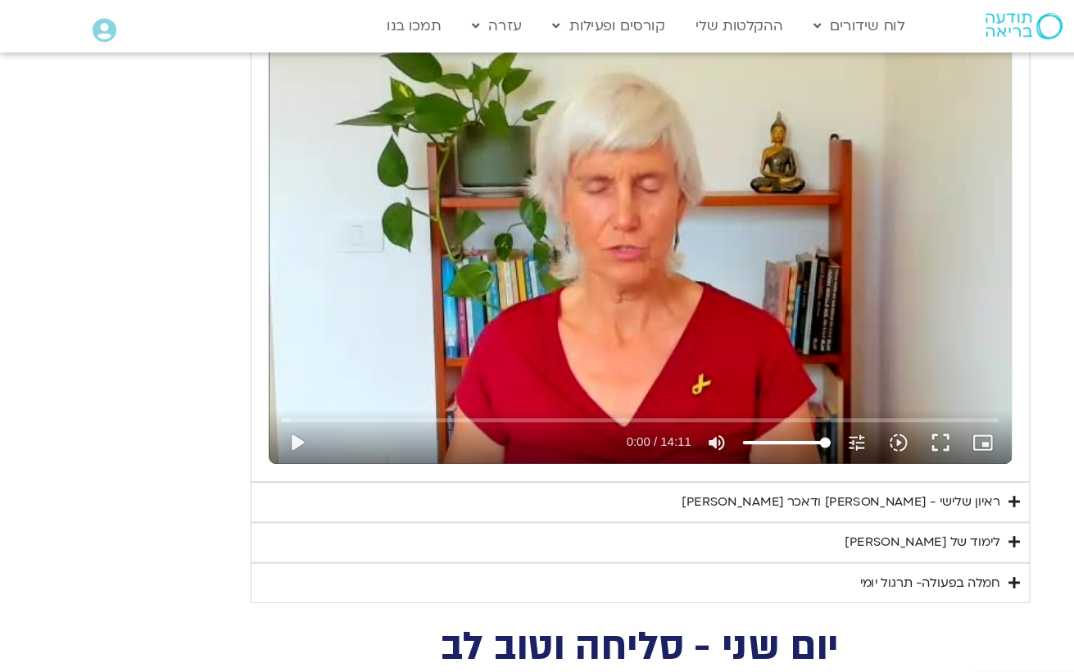
type input "8.7447385176363"
type input "1377.76"
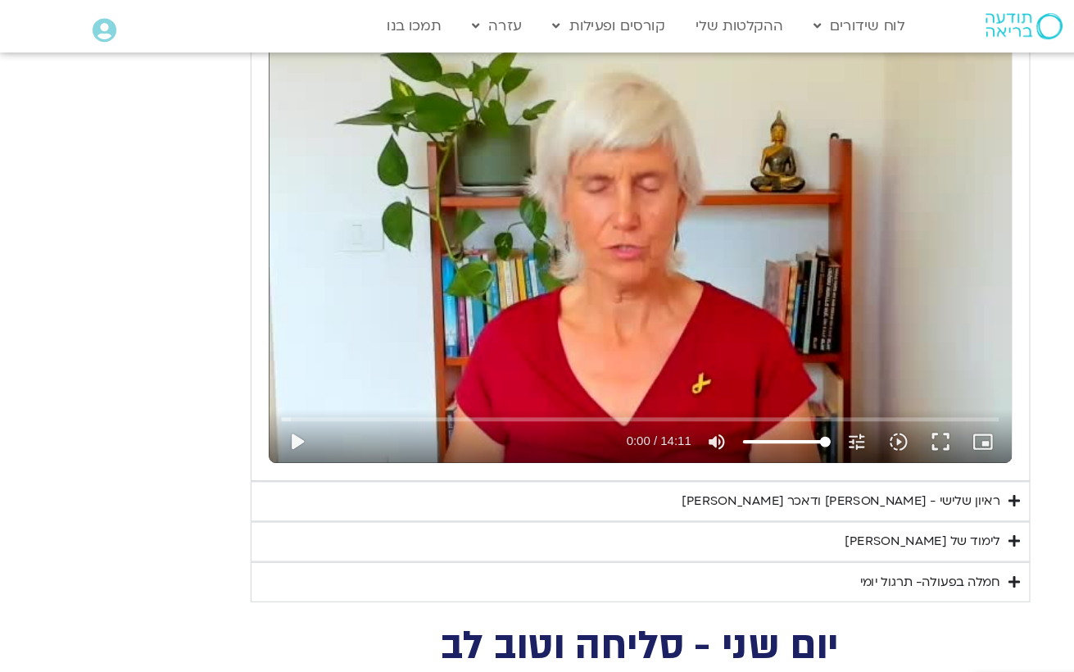
type input "8.87005294263696"
type input "1377.76"
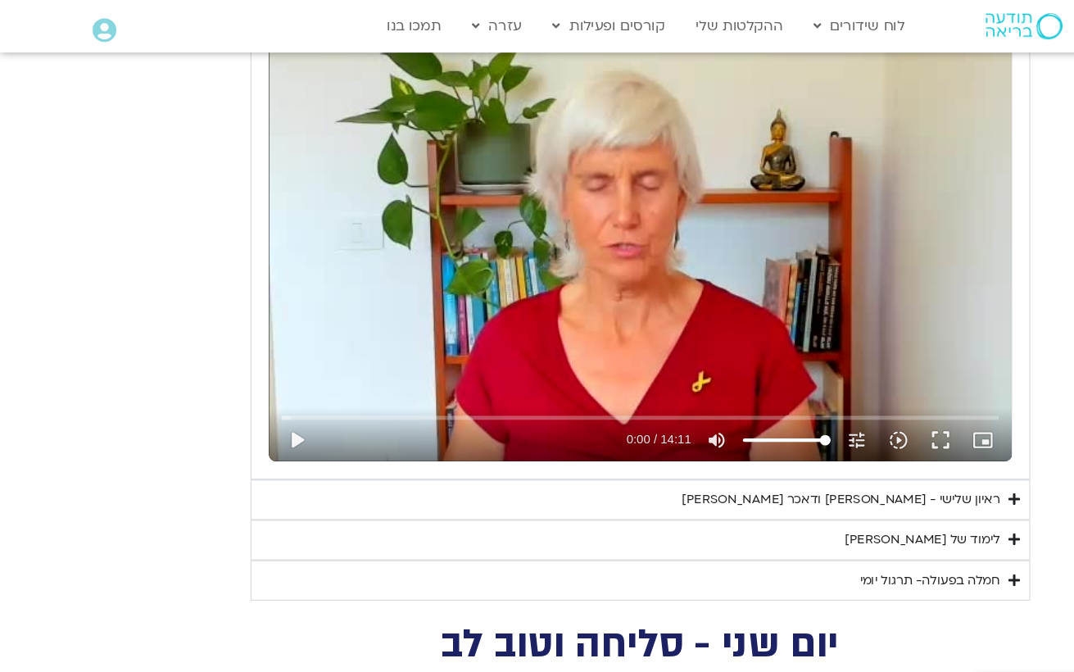
type input "8.907772302"
type input "1377.76"
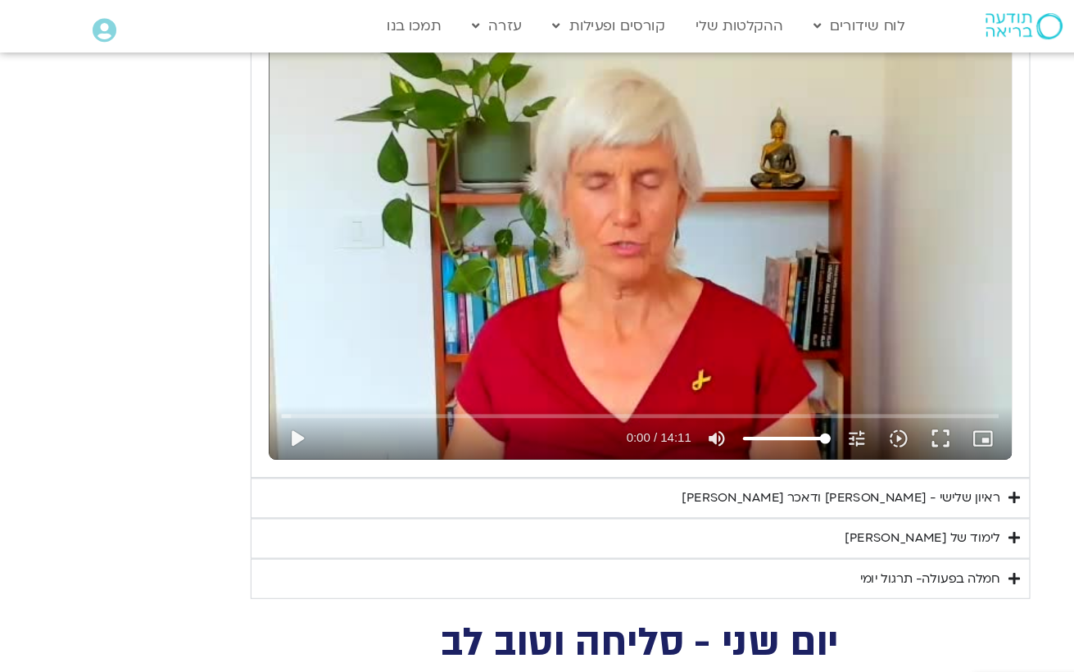
type input "9.12126076800801"
type input "1377.76"
type input "9.24719052497754"
type input "1377.76"
type input "9.37261240668549"
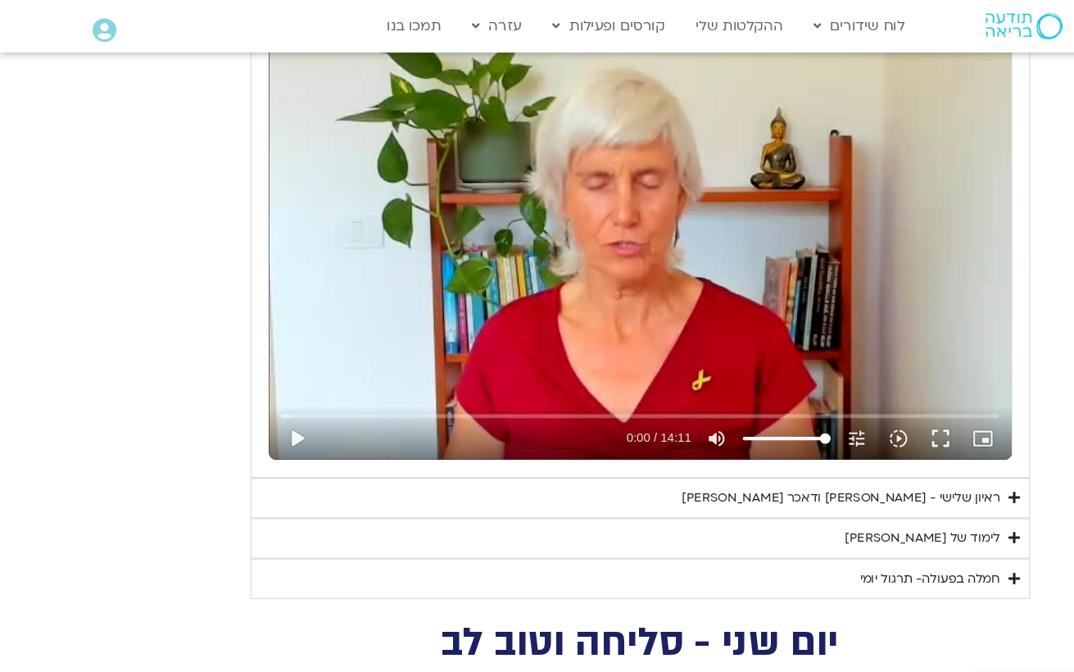
type input "1377.76"
type input "9.49805632867523"
type input "1377.76"
type input "9.62355338202357"
type input "1377.76"
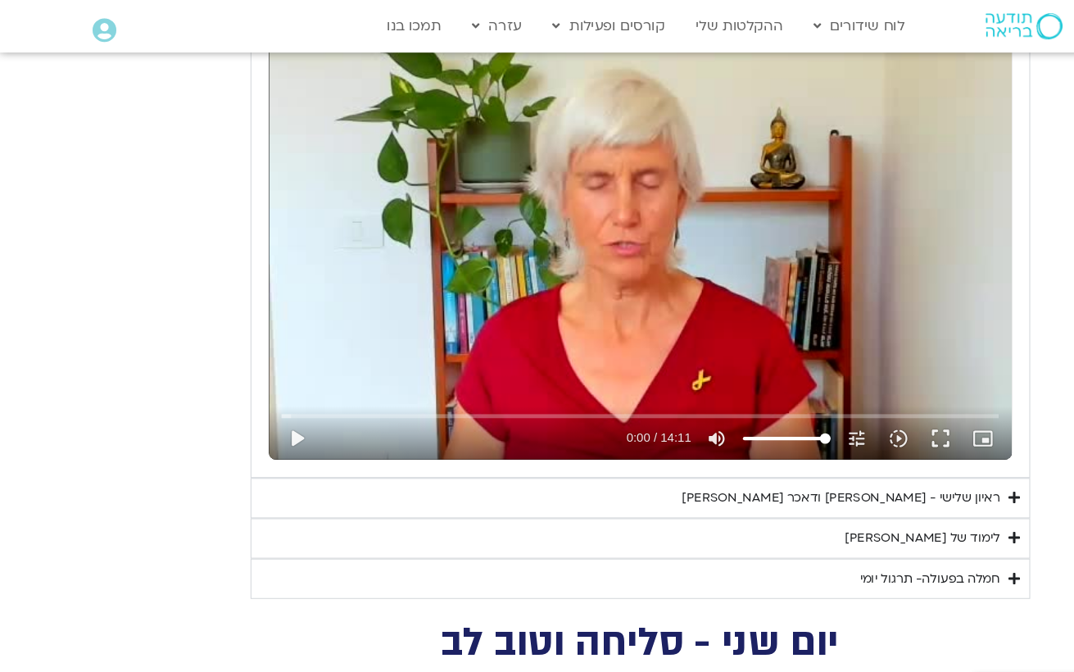
type input "9.74913338899939"
type input "1377.76"
type input "9.87418543735763"
type input "1377.76"
type input "9.907810131"
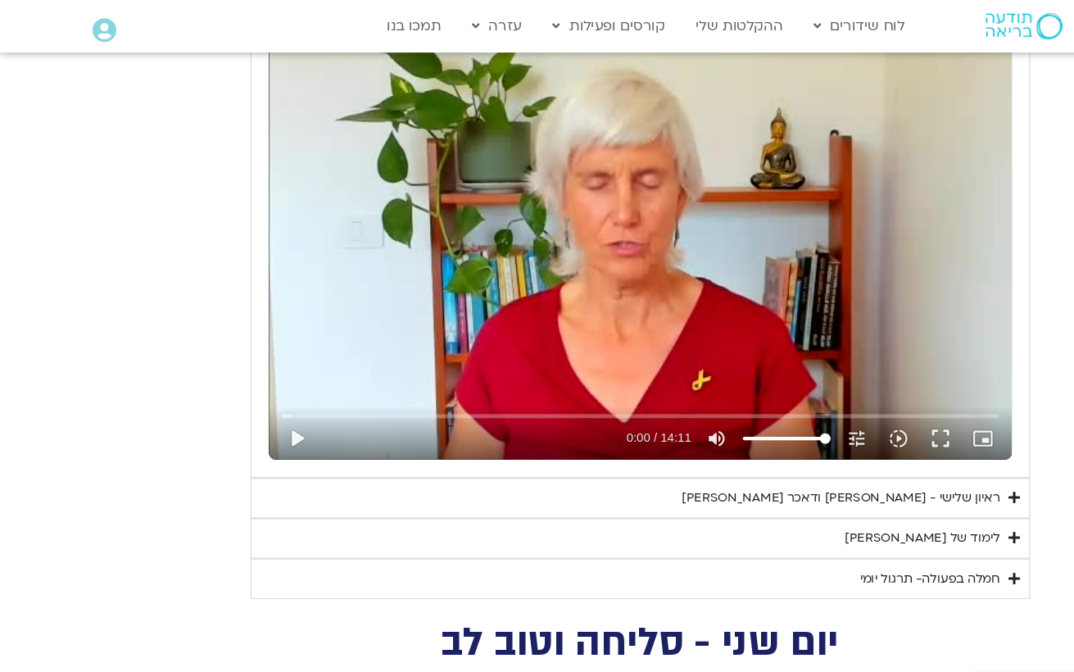
type input "1377.76"
type input "10.1247533543329"
type input "1377.76"
type input "10.2536253593422"
type input "1377.76"
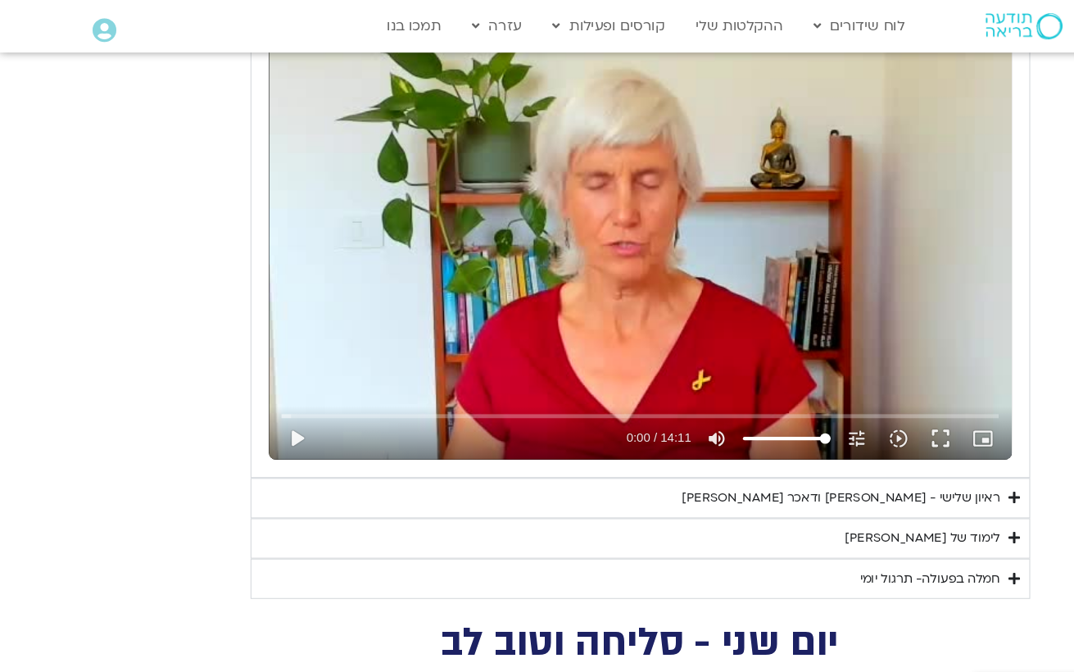
type input "10.3791570316867"
type input "1377.76"
type input "10.5044320796602"
type input "1377.76"
type input "10.6300067520201"
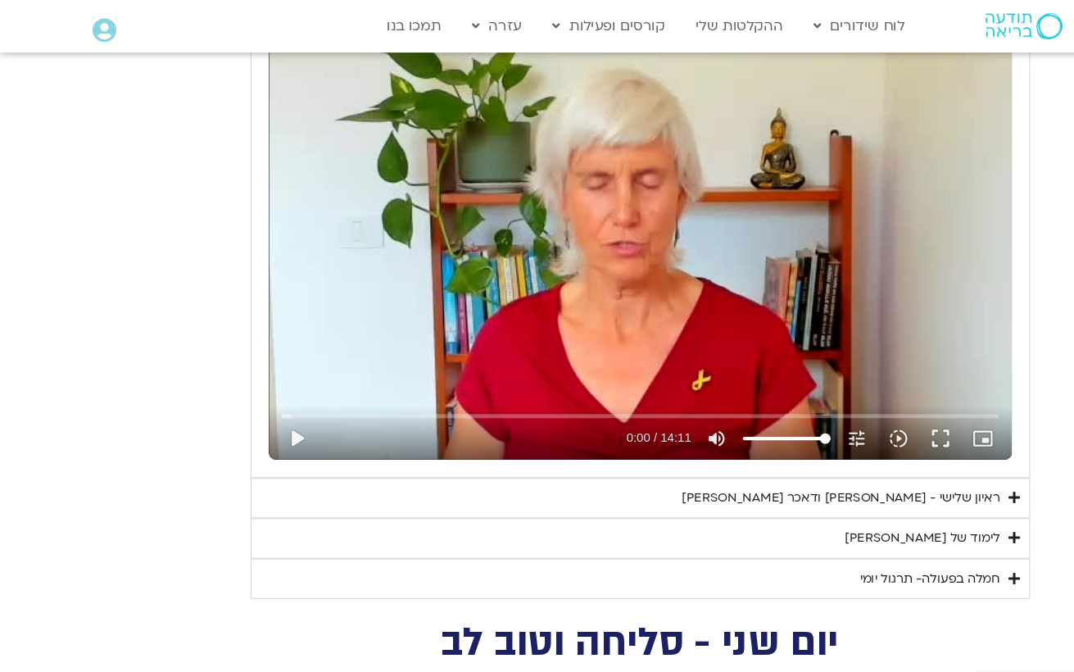
type input "1377.76"
type input "10.755232713014"
type input "1377.76"
type input "10.8810425093328"
type input "1377.76"
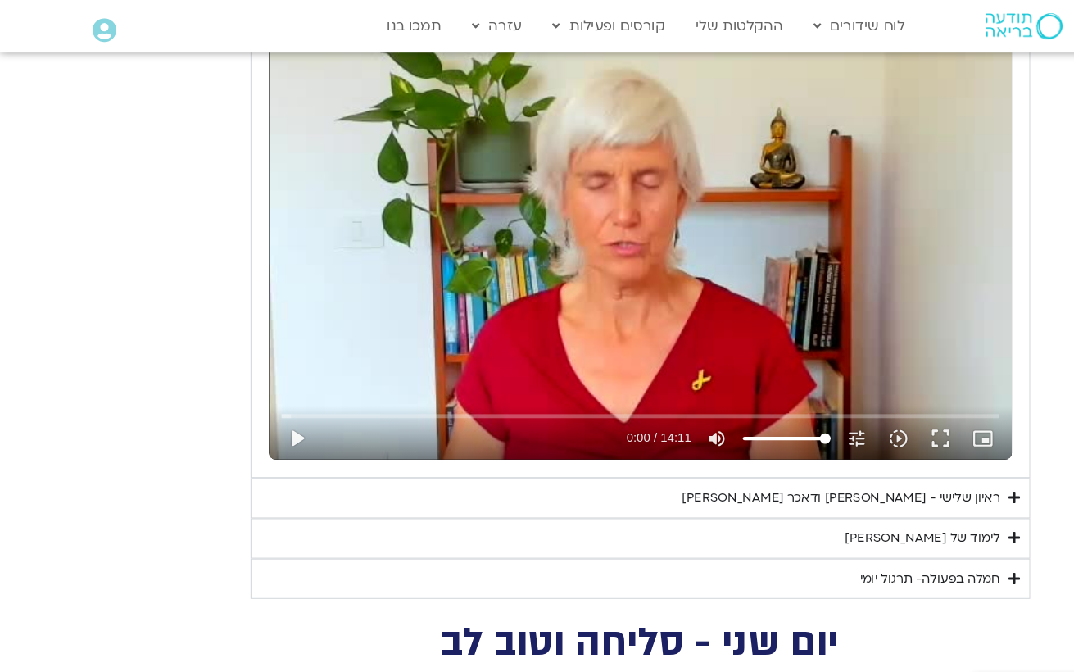
type input "11.0063732706768"
type input "1377.76"
type input "11.1320726343707"
type input "1377.76"
type input "11.2573797480245"
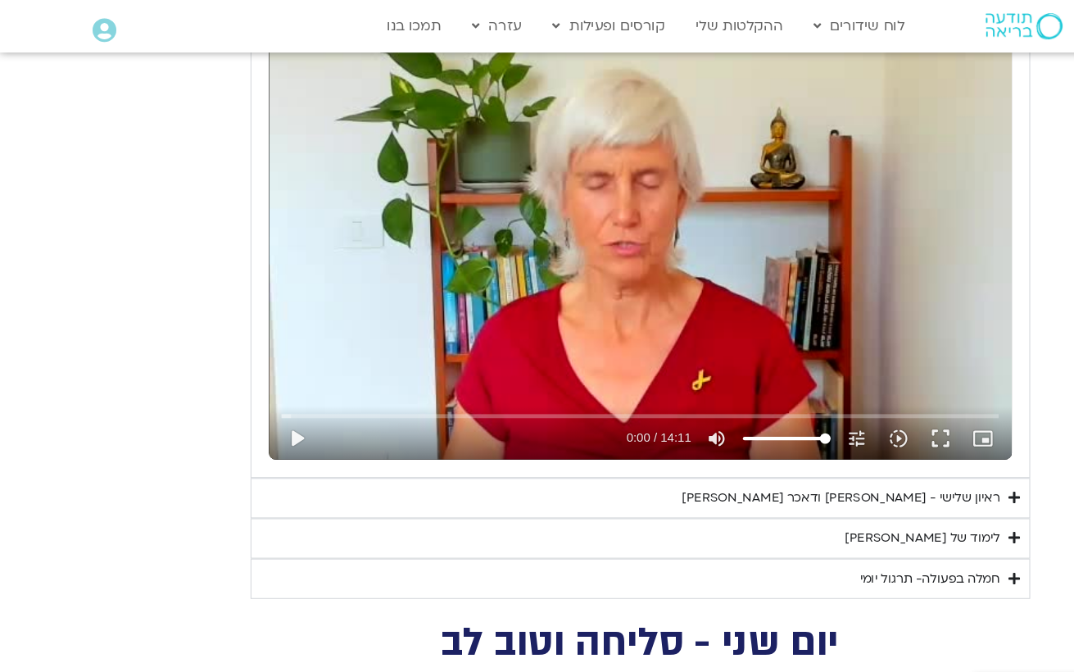
type input "1377.76"
type input "11.3826374036629"
type input "1377.76"
type input "11.508276673315"
type input "1377.76"
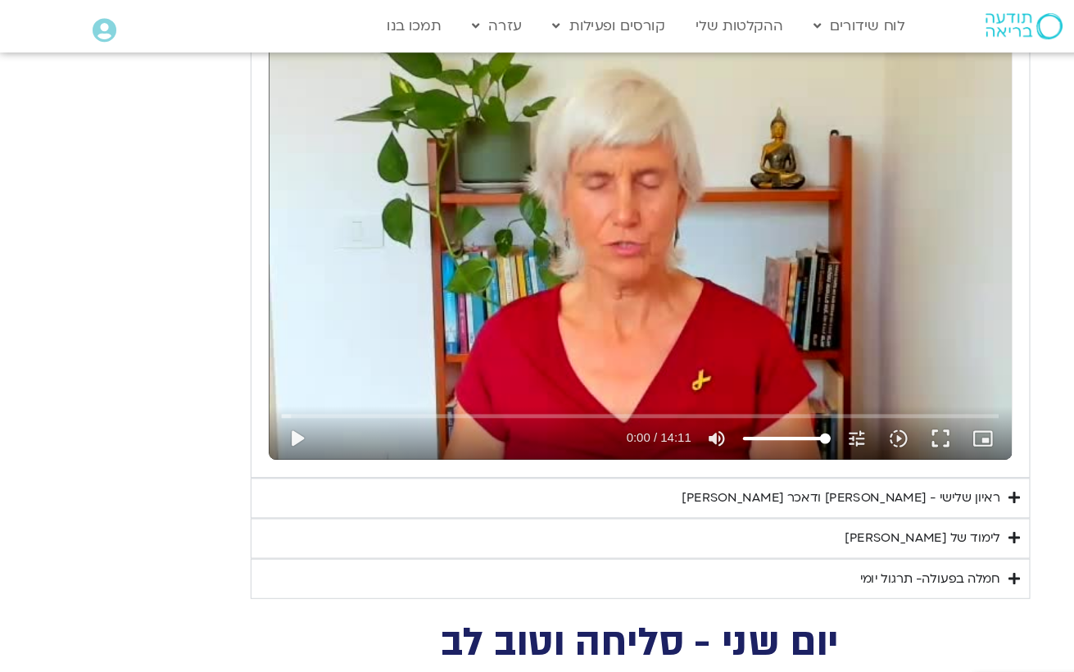
type input "11.6341439603211"
type input "1377.76"
type input "11.7600316526868"
type input "1377.76"
type input "11.8859921843221"
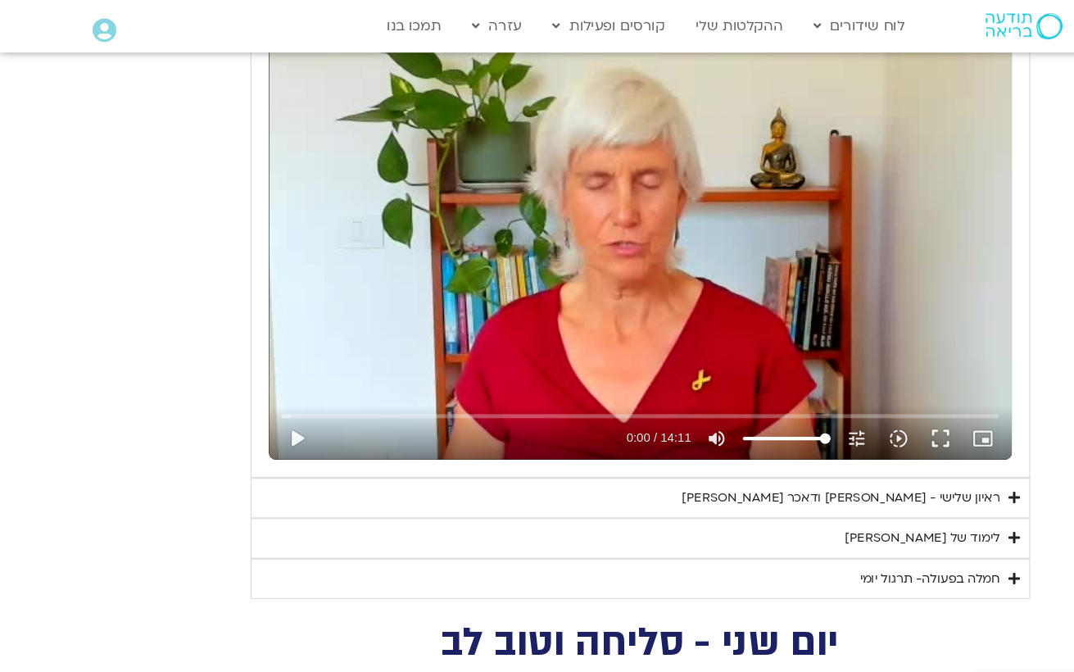
type input "1377.76"
type input "12.0112665556314"
type input "1377.76"
type input "12.1378995020191"
type input "1377.76"
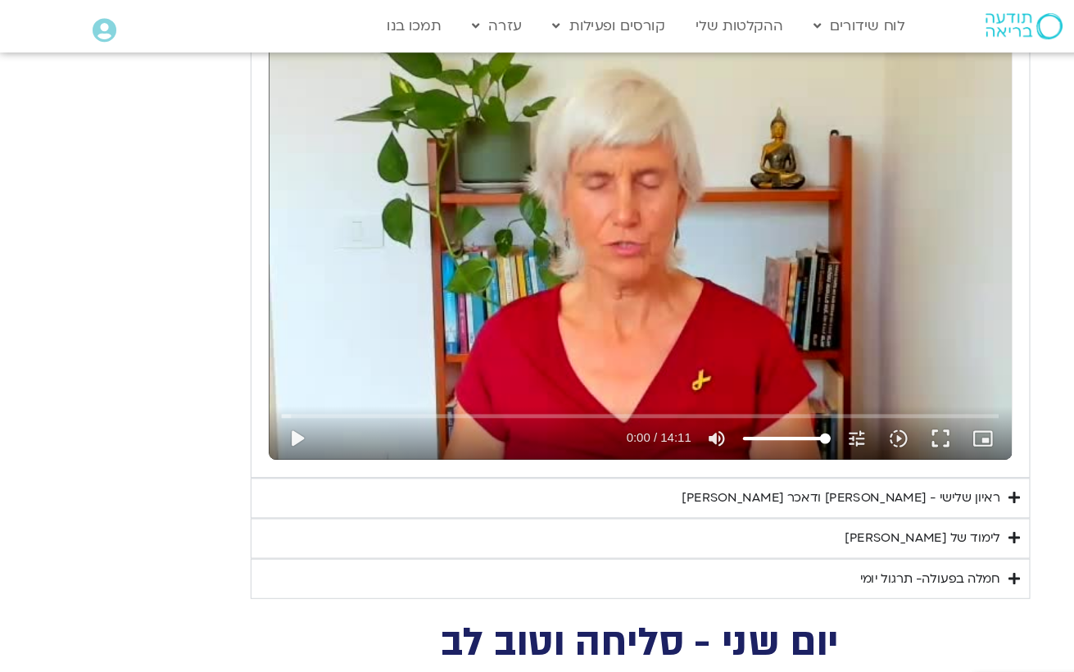
type input "12.2641492863399"
type input "1377.76"
type input "12.3894955256733"
type input "1377.76"
type input "12.5148875496494"
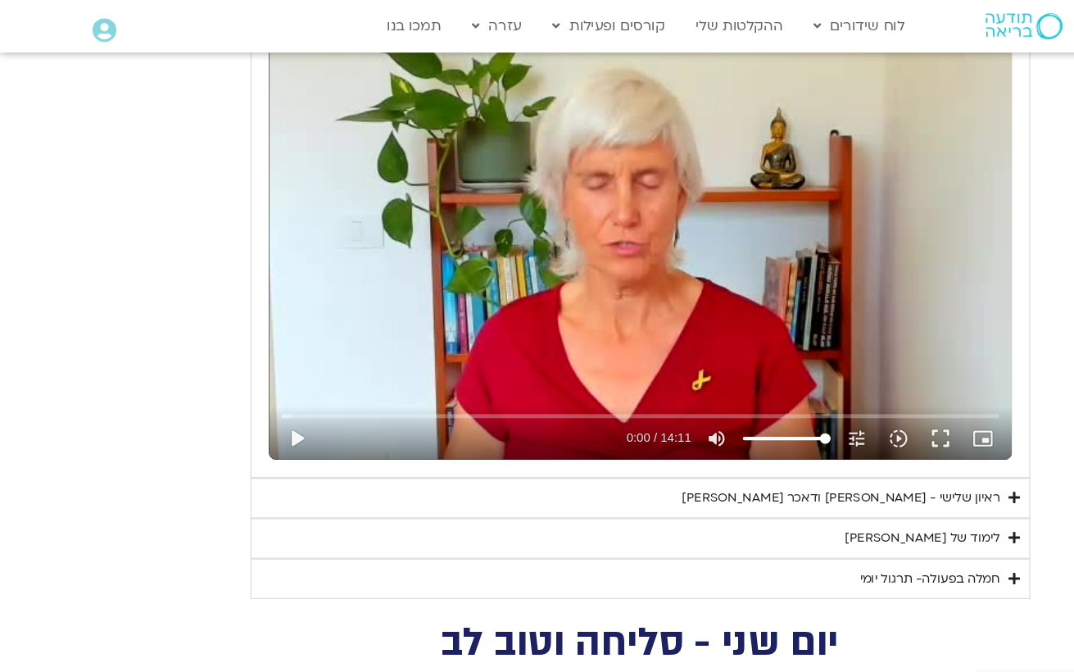
click at [950, 535] on icon "Accordion. Open links with Enter or Space, close with Escape, and navigate with…" at bounding box center [949, 540] width 11 height 12
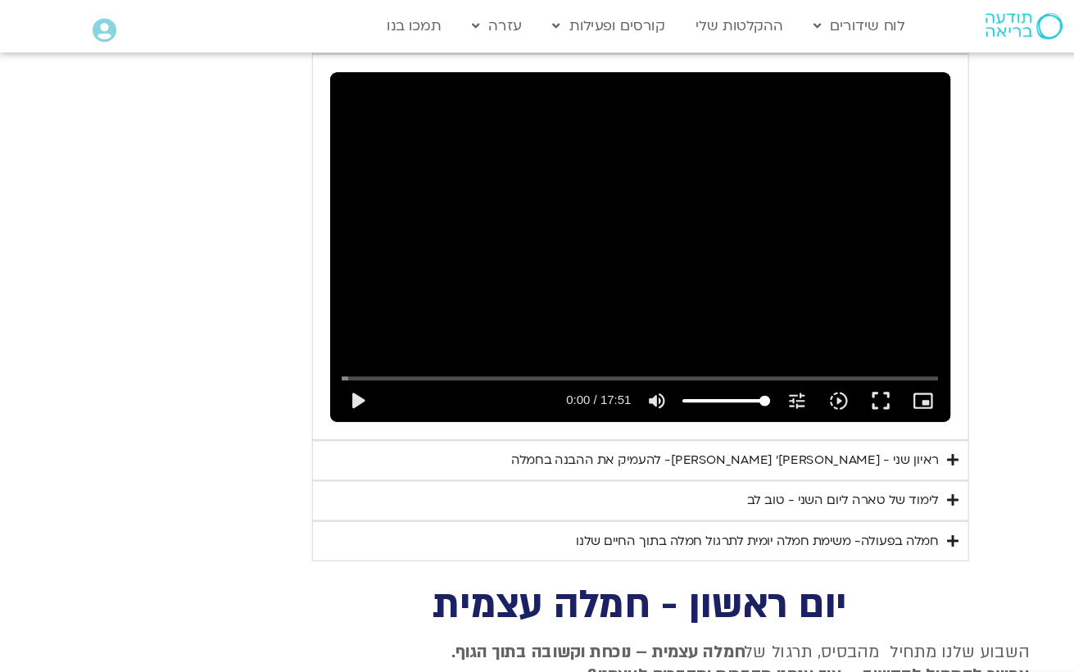
scroll to position [2817, 0]
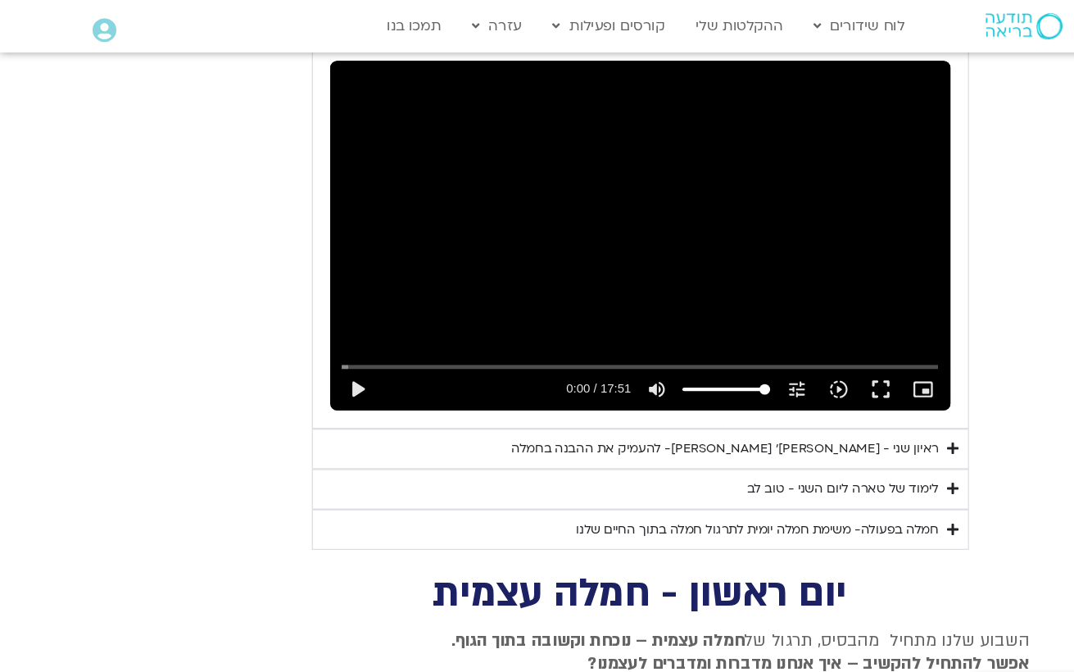
click at [884, 476] on summary "חמלה בפעולה- משימת חמלה יומית לתרגול חמלה בתוך החיים שלנו" at bounding box center [599, 495] width 615 height 38
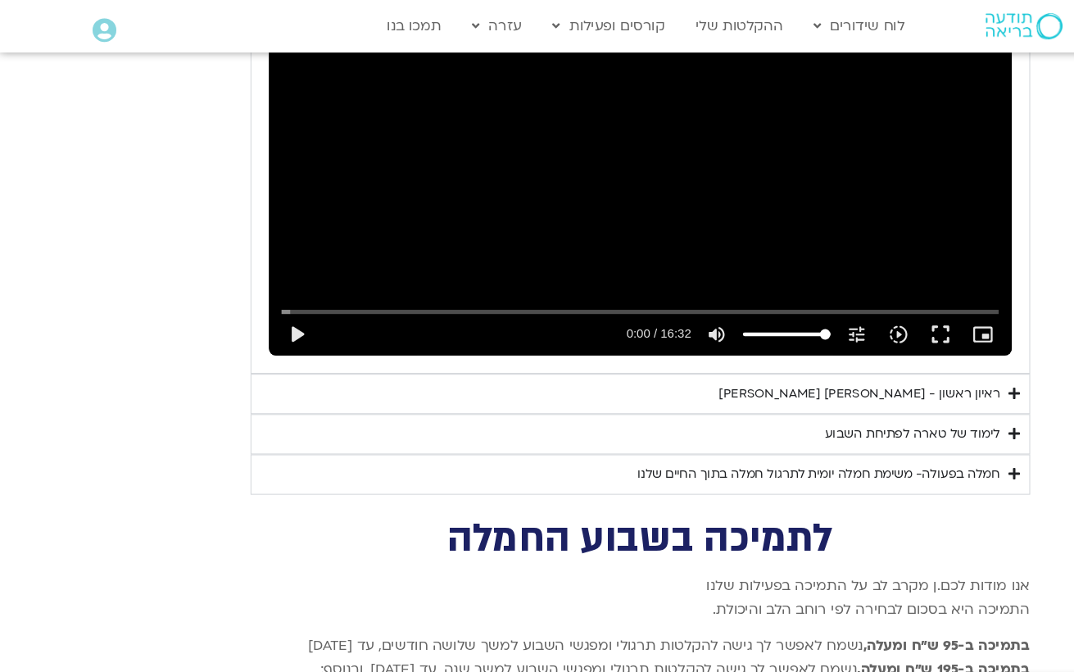
scroll to position [3916, 0]
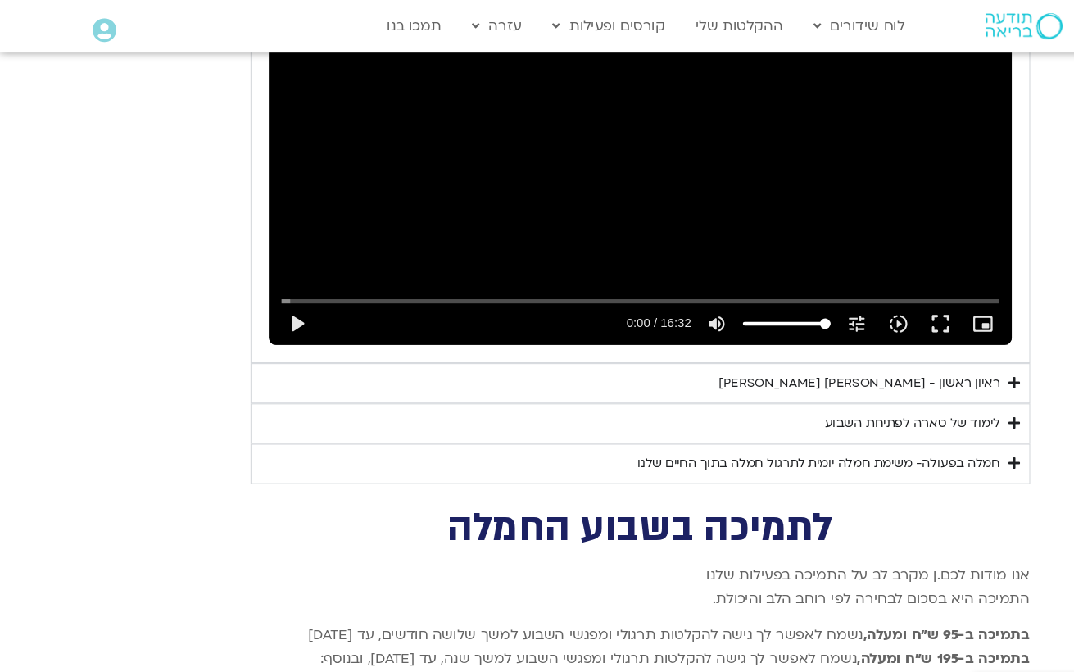
click at [950, 427] on icon "Accordion. Open links with Enter or Space, close with Escape, and navigate with…" at bounding box center [949, 433] width 11 height 12
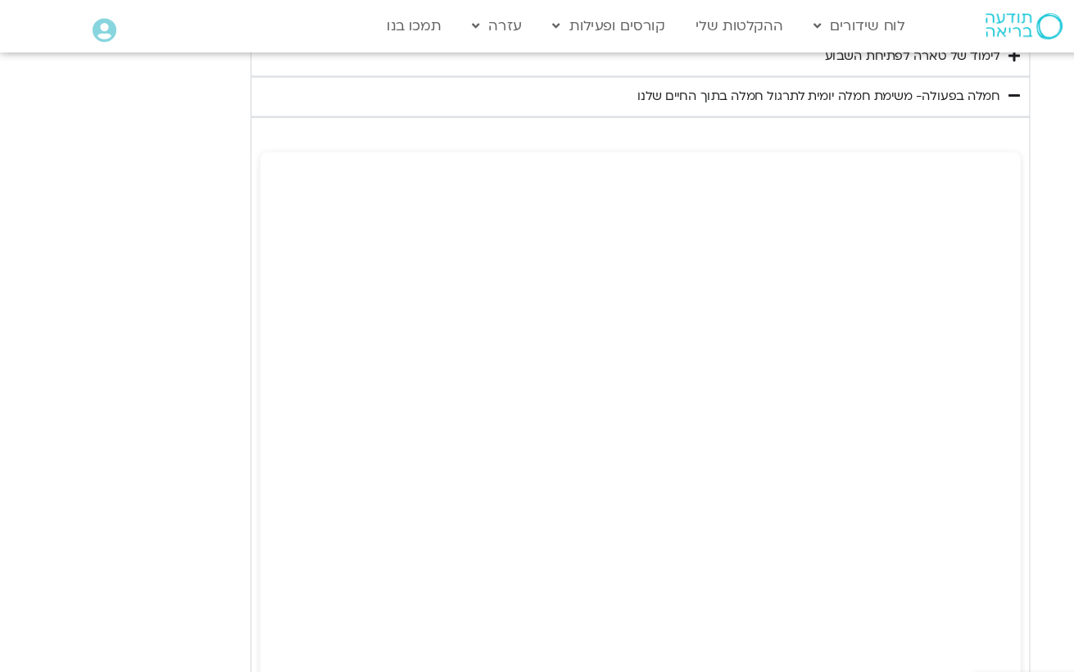
scroll to position [4261, 0]
click at [973, 397] on section "יום ראשון - חמלה עצמית השבוע שלנו מתחיל מהבסיס, תרגול של חמלה עצמית – נוכחת וקש…" at bounding box center [537, 230] width 1074 height 1878
click at [996, 152] on section "יום ראשון - חמלה עצמית השבוע שלנו מתחיל מהבסיס, תרגול של חמלה עצמית – נוכחת וקש…" at bounding box center [537, 76] width 1074 height 1878
click at [980, 163] on section "יום ראשון - חמלה עצמית השבוע שלנו מתחיל מהבסיס, תרגול של חמלה עצמית – נוכחת וקש…" at bounding box center [537, 76] width 1074 height 1878
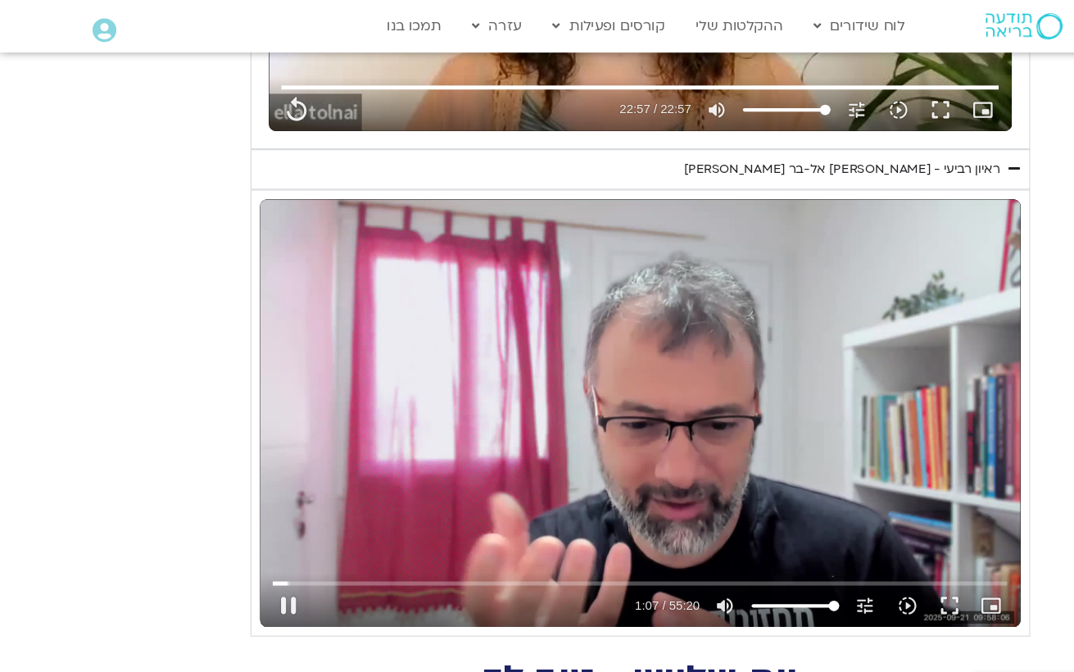
scroll to position [1076, 0]
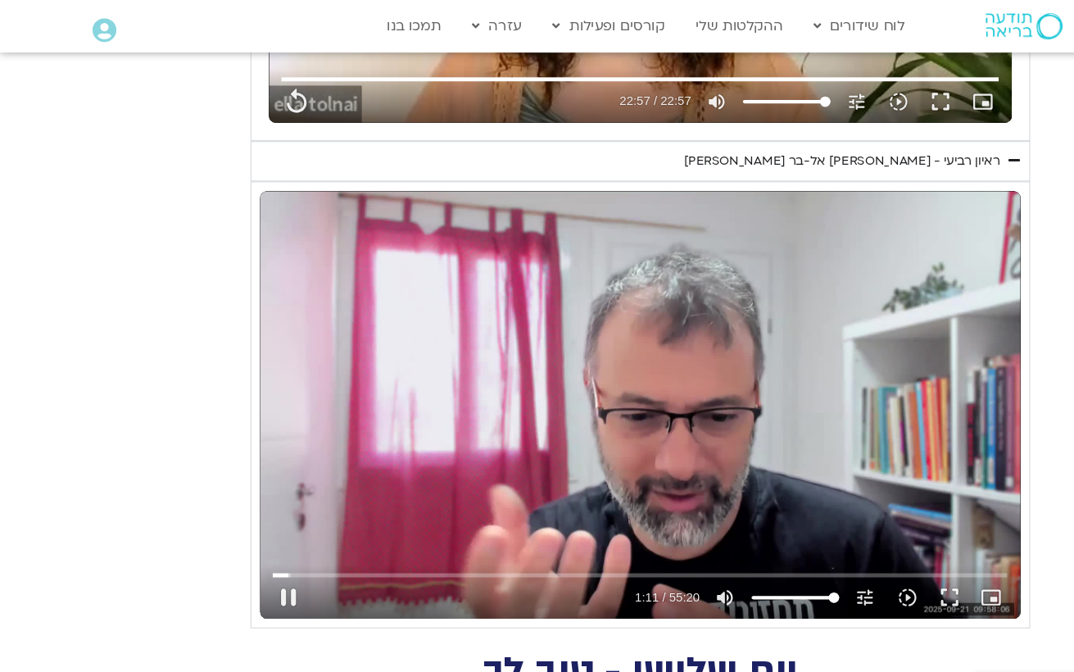
click at [277, 555] on button "pause" at bounding box center [269, 558] width 39 height 39
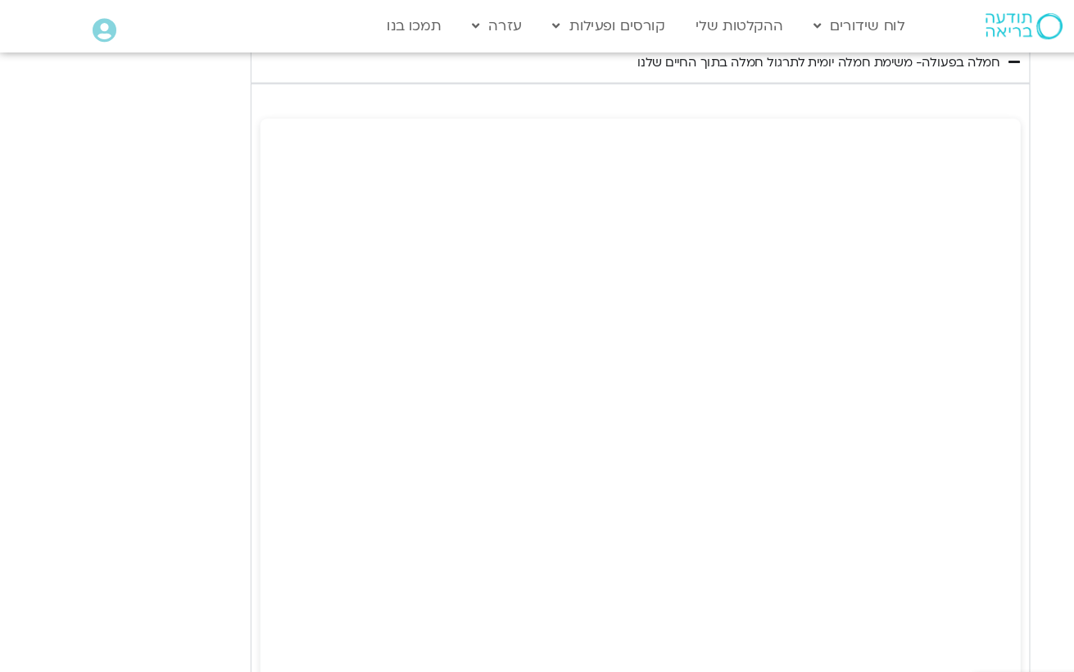
scroll to position [4278, 0]
